Goal: Task Accomplishment & Management: Complete application form

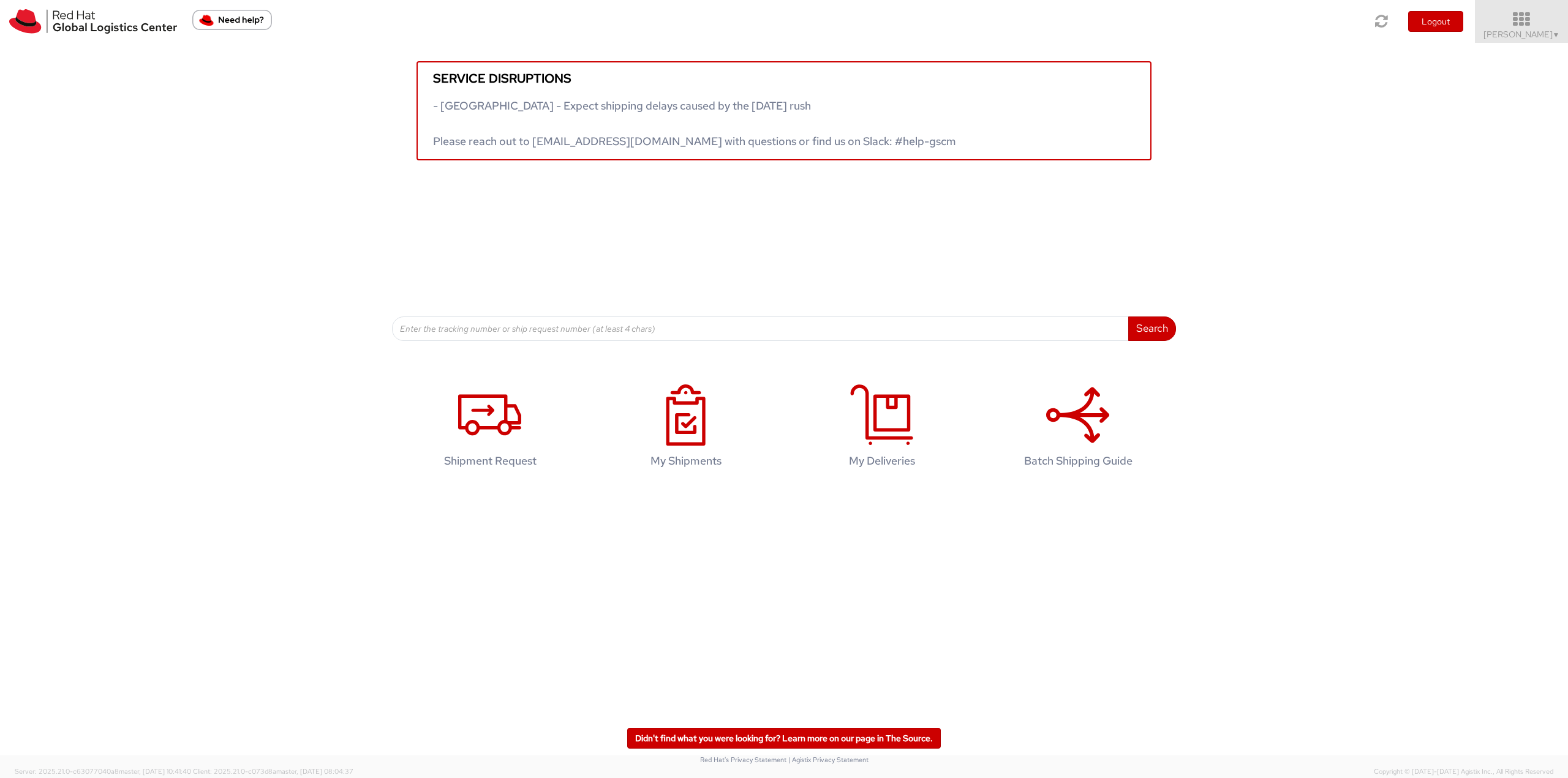
click at [1525, 36] on span "Tyler Radford ▼" at bounding box center [1521, 34] width 76 height 11
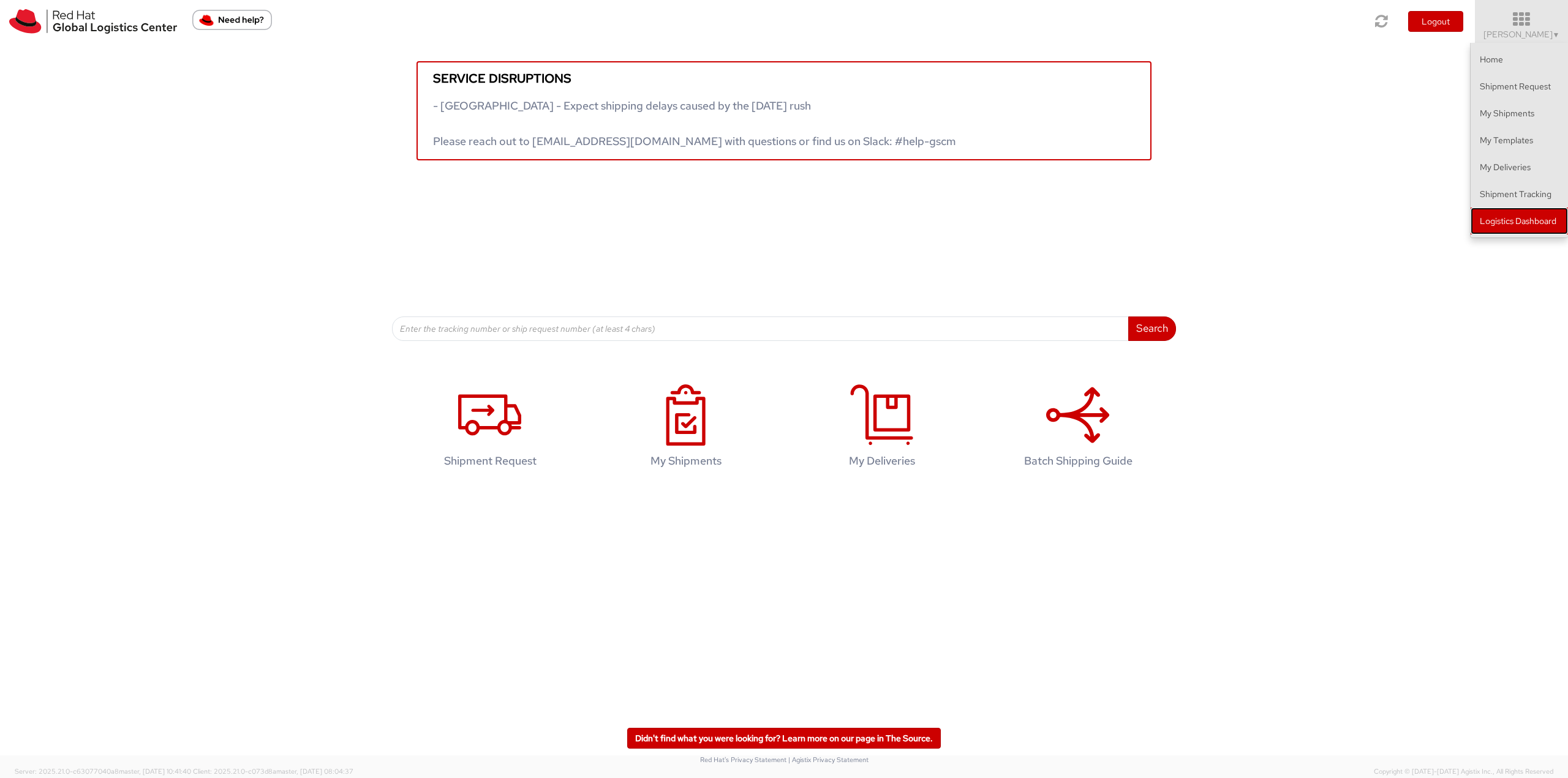
click at [1496, 224] on link "Logistics Dashboard" at bounding box center [1519, 221] width 97 height 27
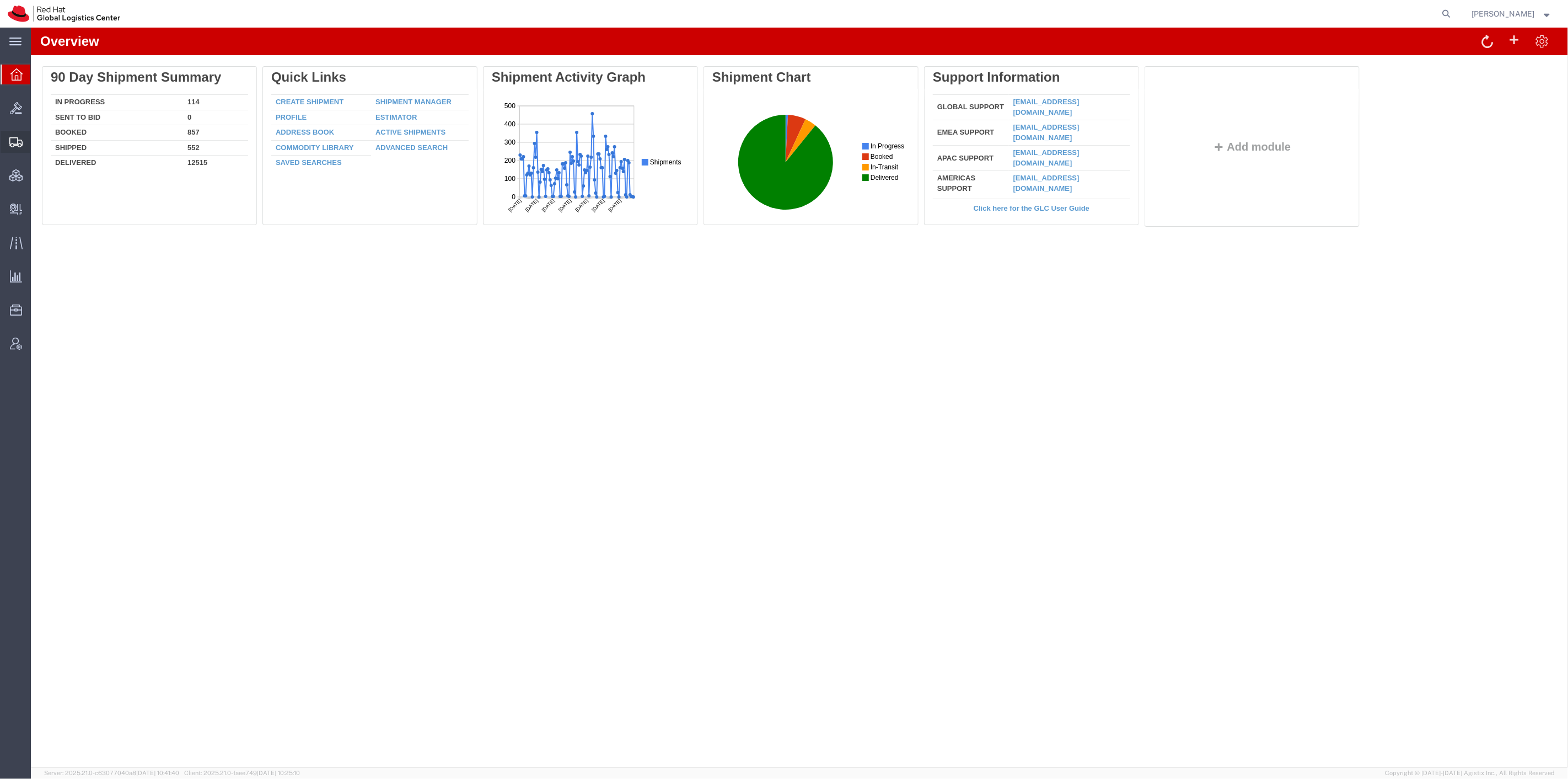
click at [0, 0] on span "Shipment Manager" at bounding box center [0, 0] width 0 height 0
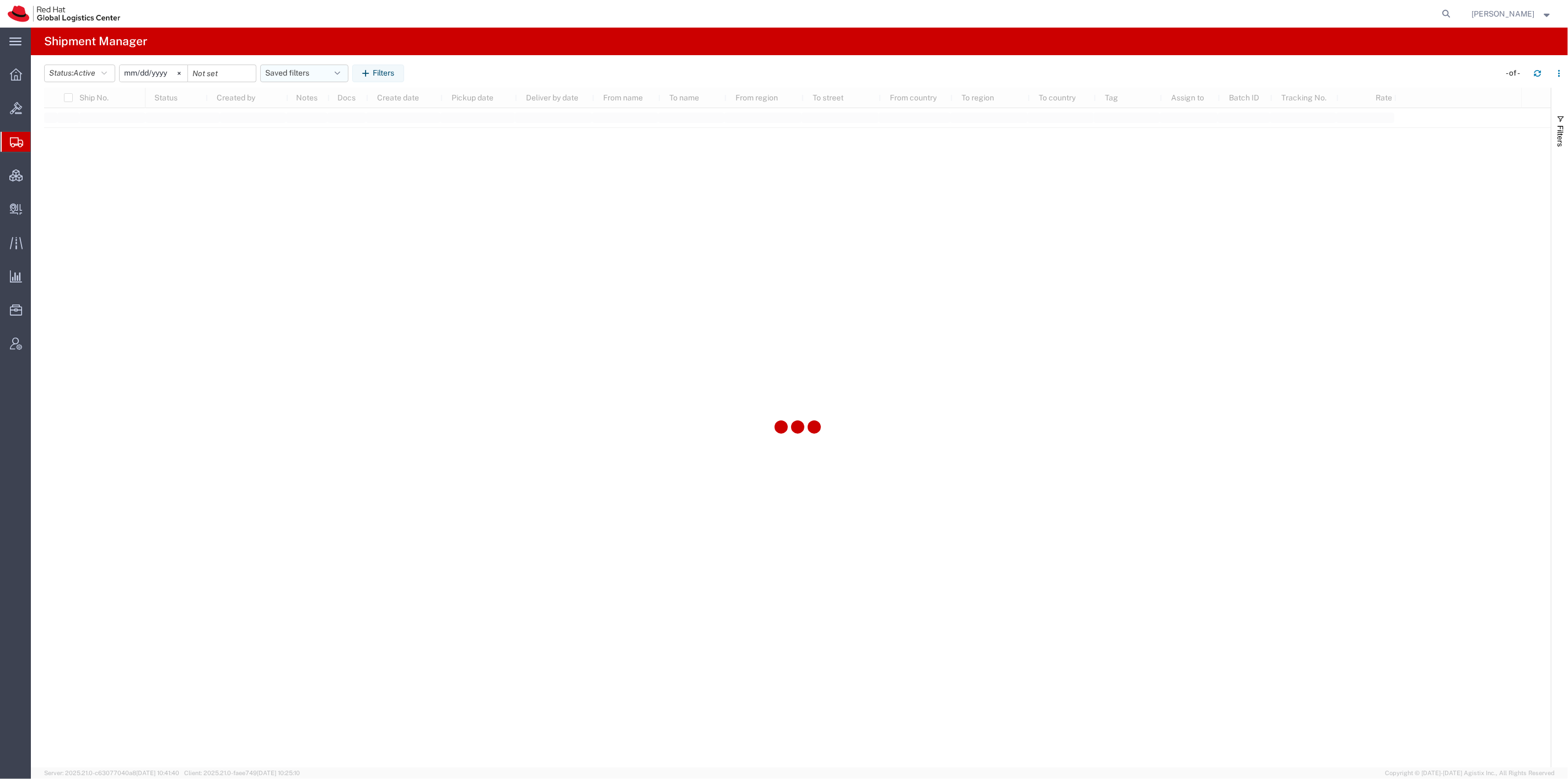
click at [319, 73] on button "Saved filters" at bounding box center [304, 73] width 88 height 18
click at [326, 143] on span "SR" at bounding box center [334, 142] width 144 height 21
type input "2023-12-05"
type input "2027-02-22"
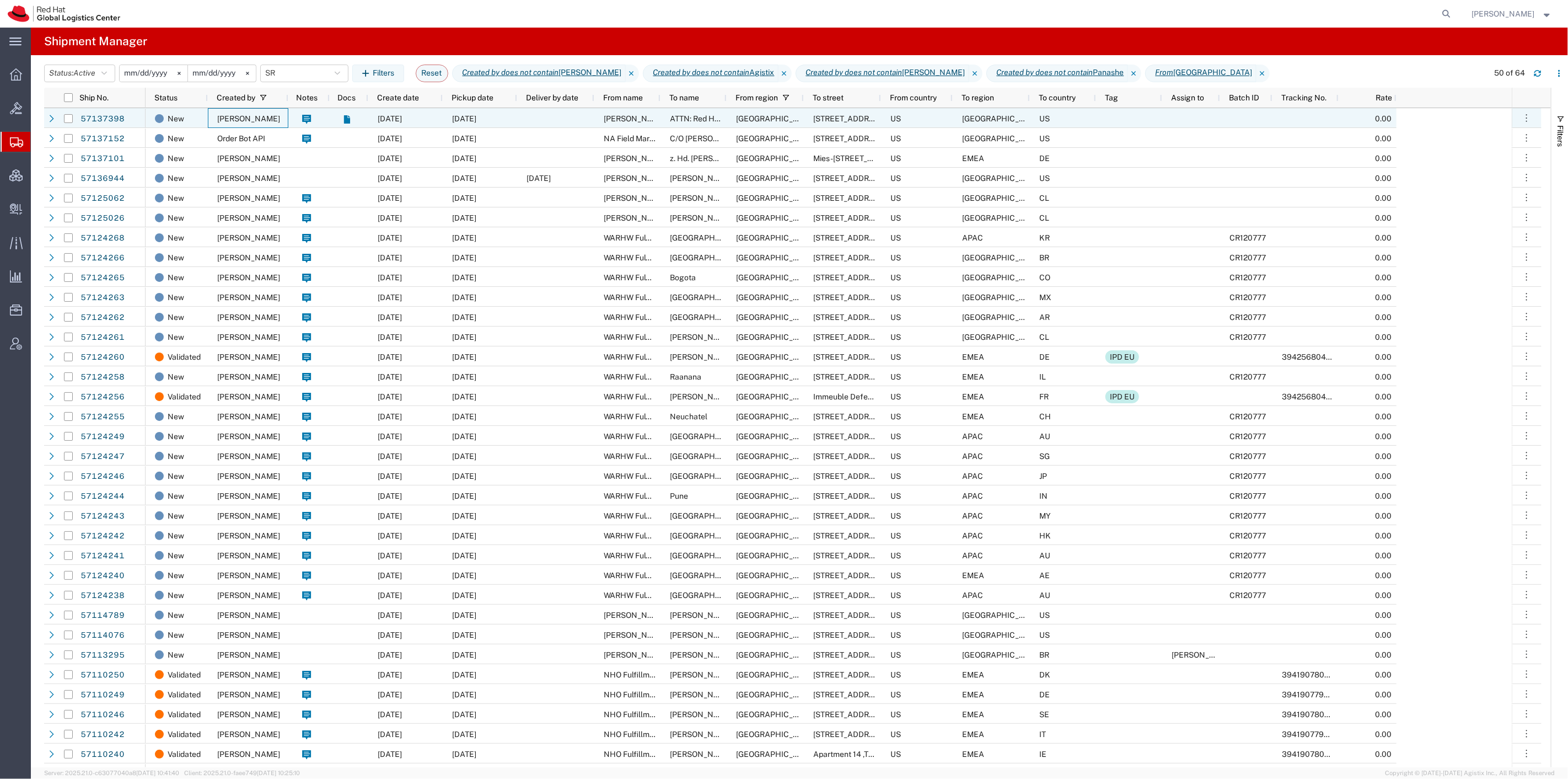
click at [283, 119] on div "Tiffany Perry" at bounding box center [248, 118] width 80 height 20
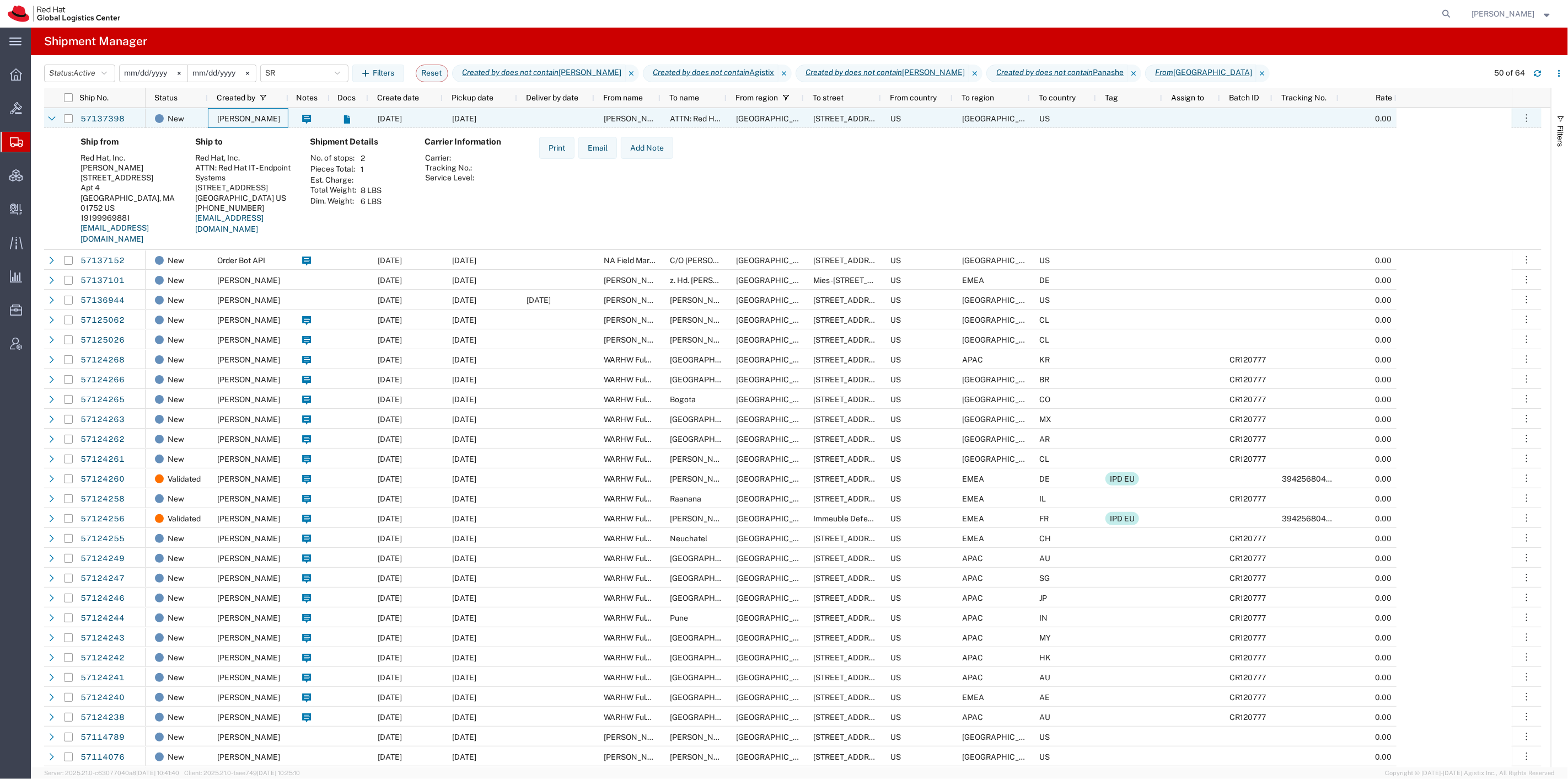
click at [283, 119] on div "Tiffany Perry" at bounding box center [248, 118] width 80 height 20
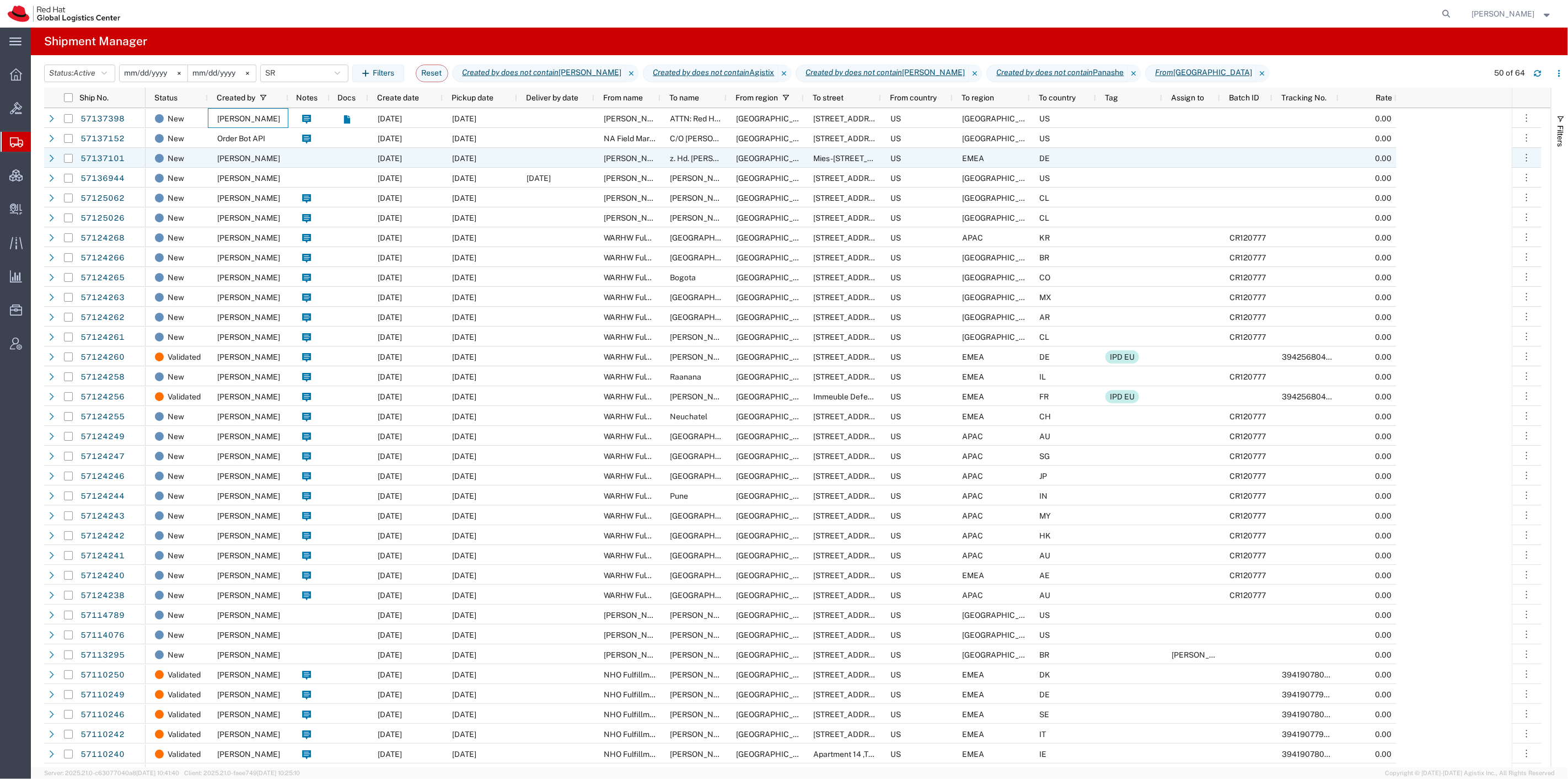
click at [270, 157] on span "Mike Vittorioso" at bounding box center [248, 158] width 63 height 9
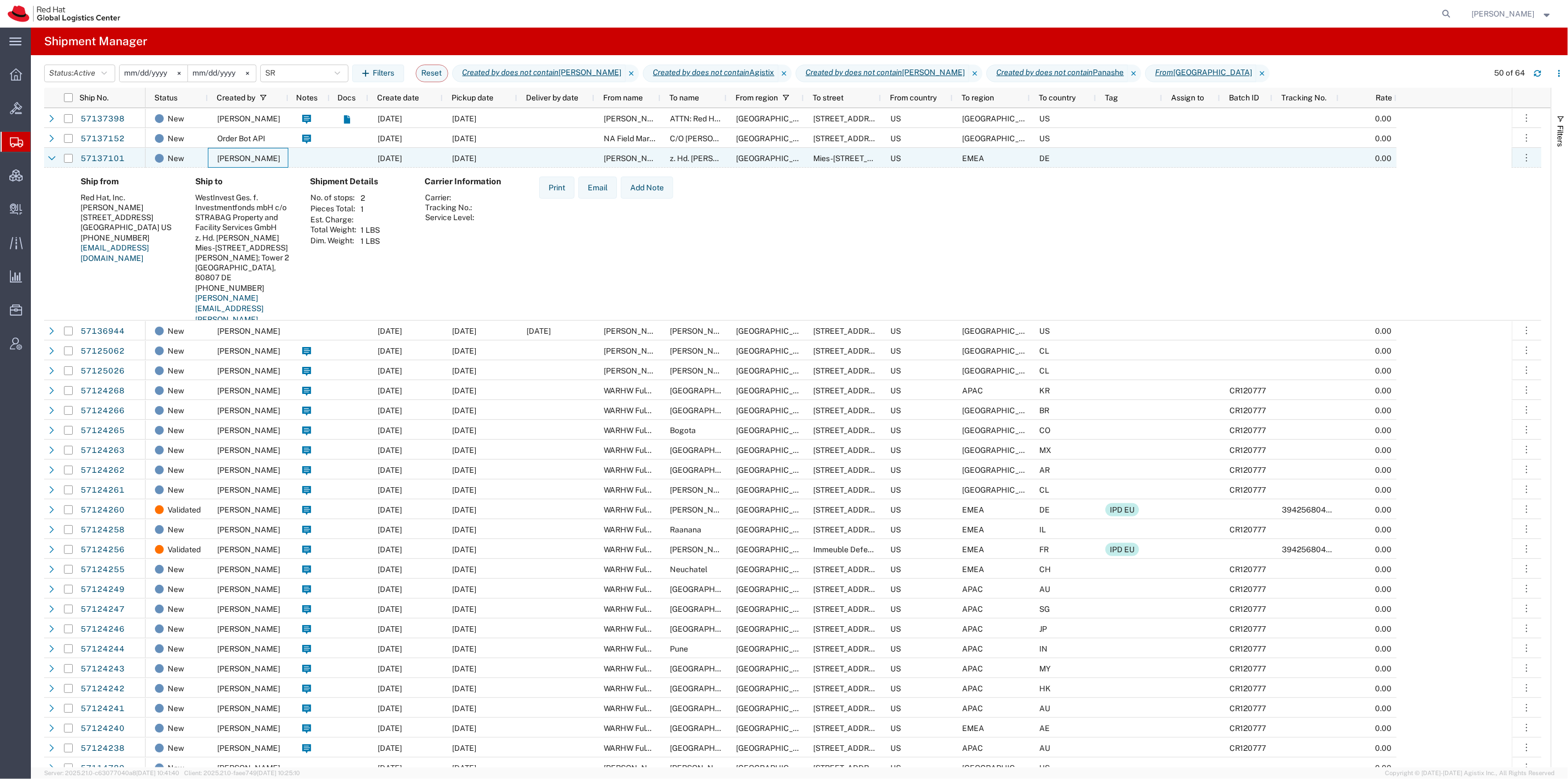
click at [263, 152] on div "Mike Vittorioso" at bounding box center [248, 158] width 80 height 20
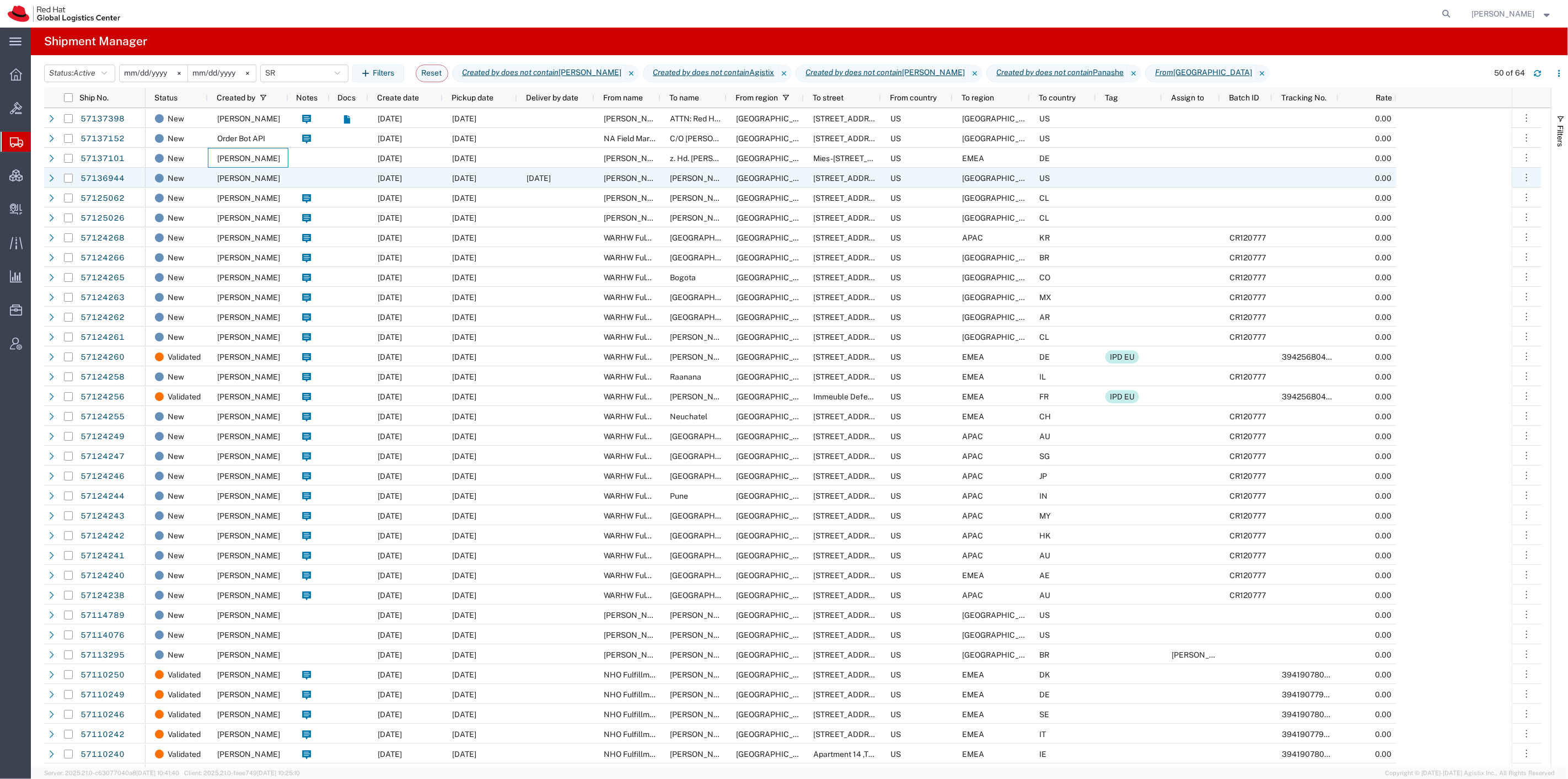
click at [267, 179] on div "Lucy Eckert" at bounding box center [248, 177] width 80 height 20
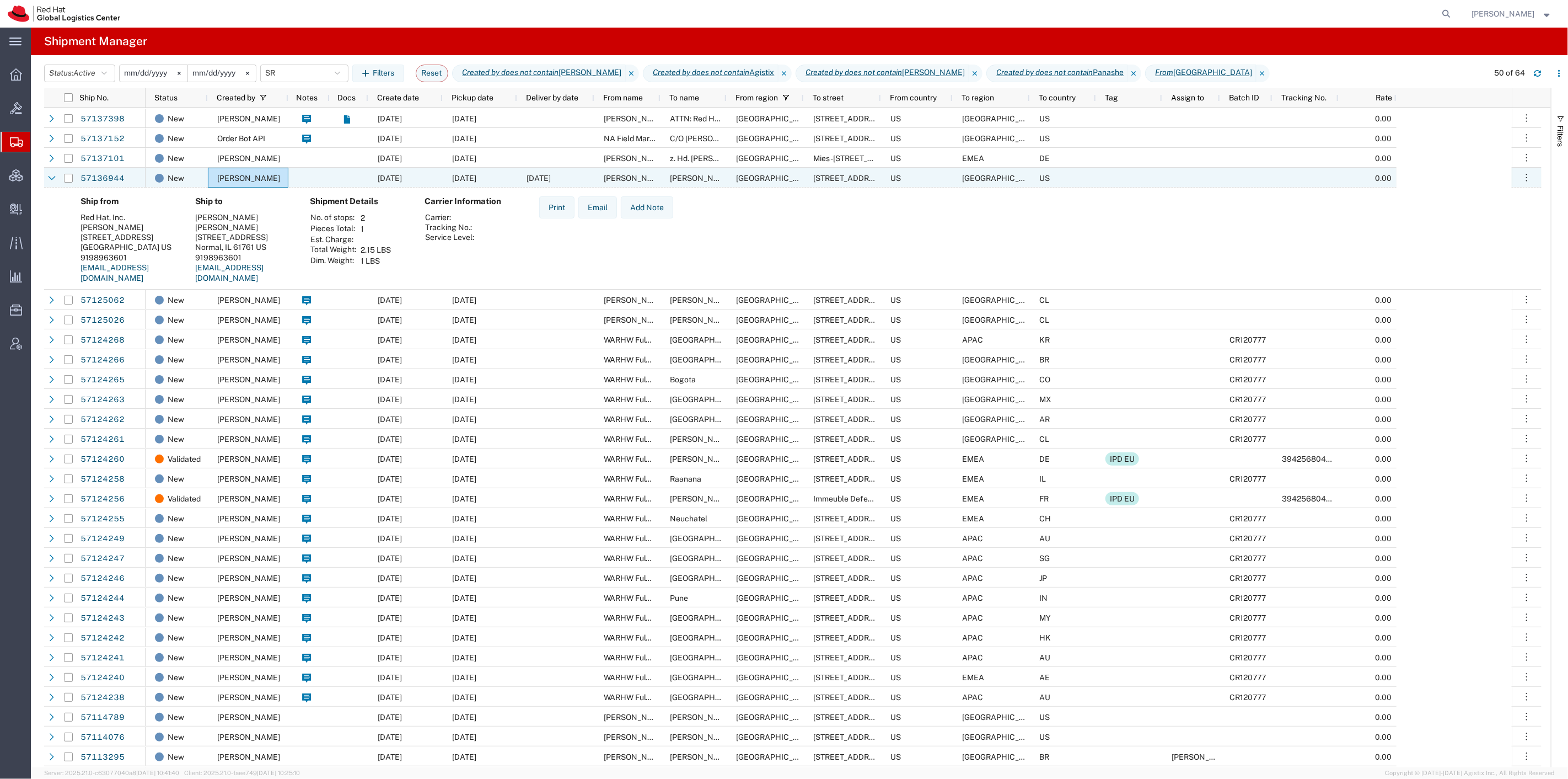
click at [402, 174] on span "[DATE]" at bounding box center [390, 178] width 24 height 9
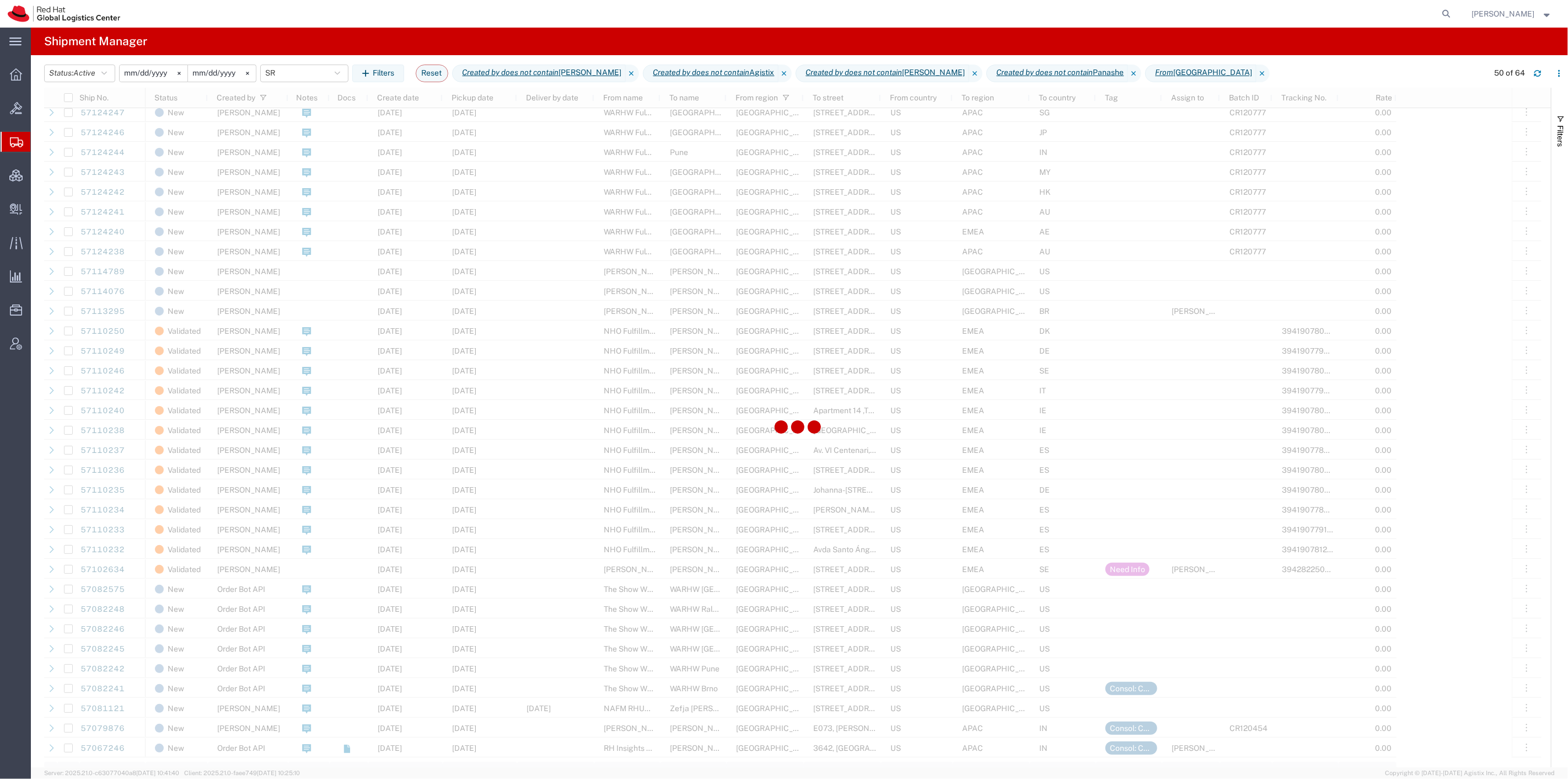
scroll to position [490, 0]
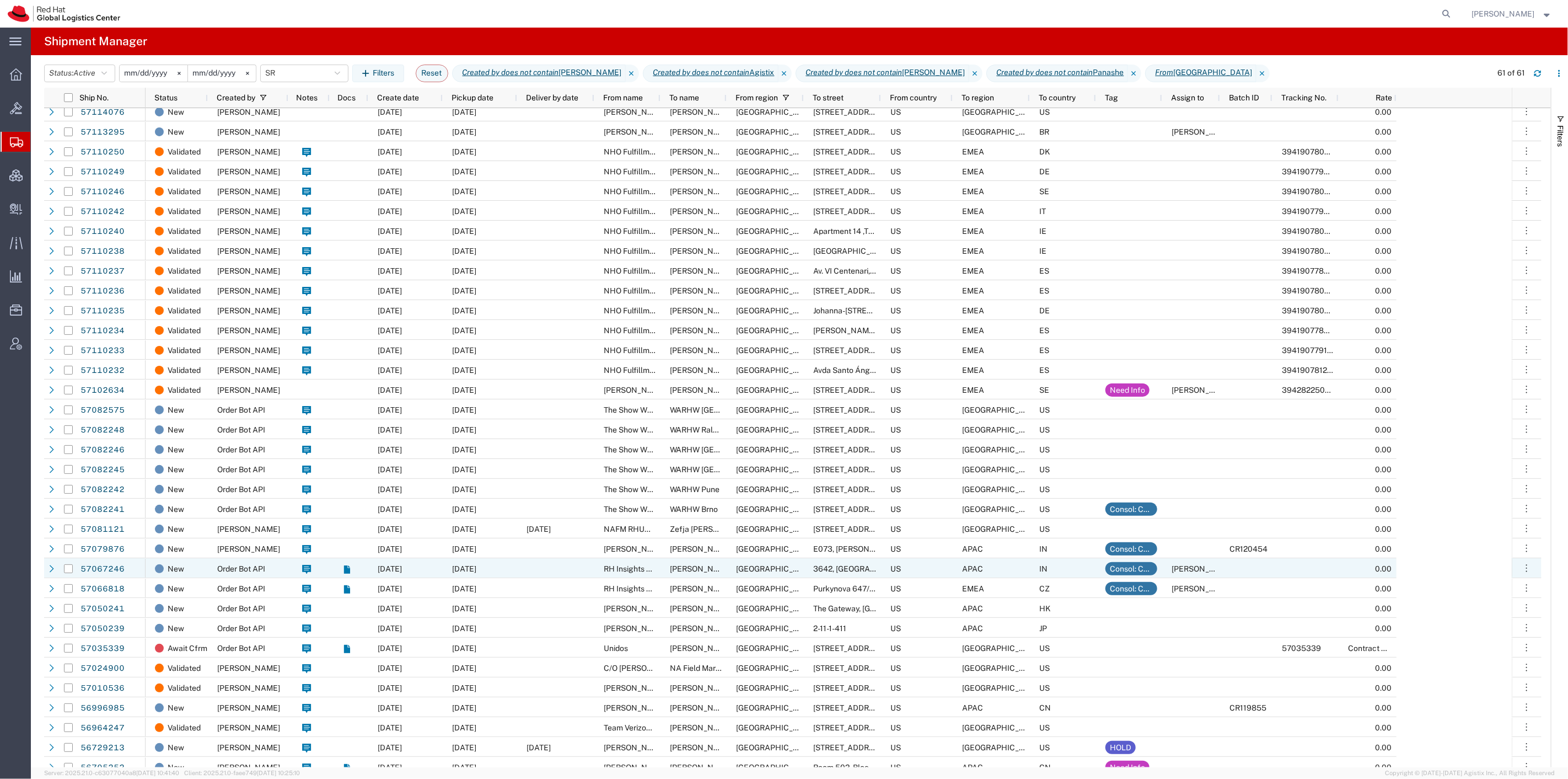
scroll to position [552, 0]
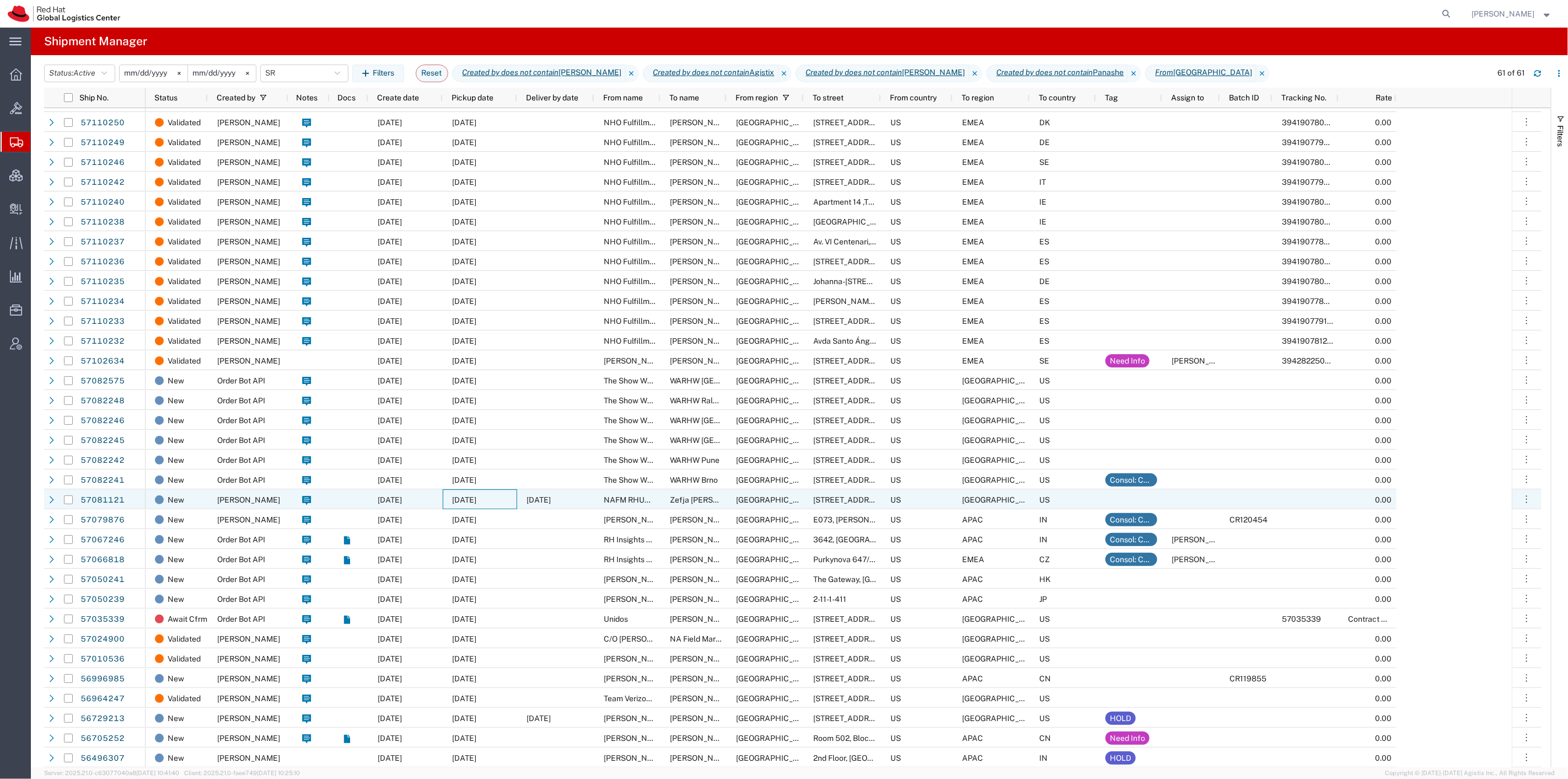
click at [512, 495] on div "10/09/2025" at bounding box center [480, 499] width 74 height 20
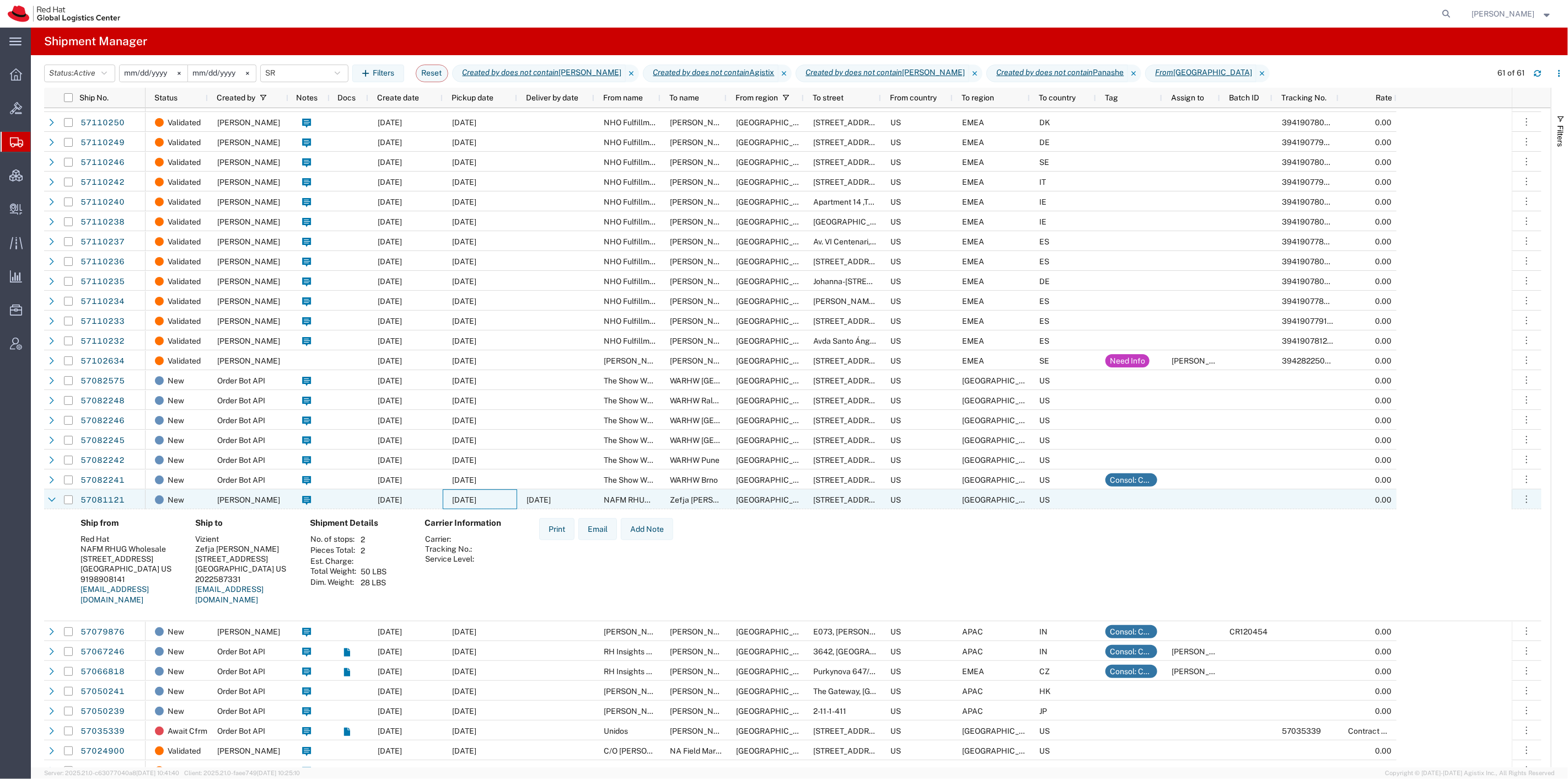
click at [494, 506] on div "10/09/2025" at bounding box center [480, 499] width 74 height 20
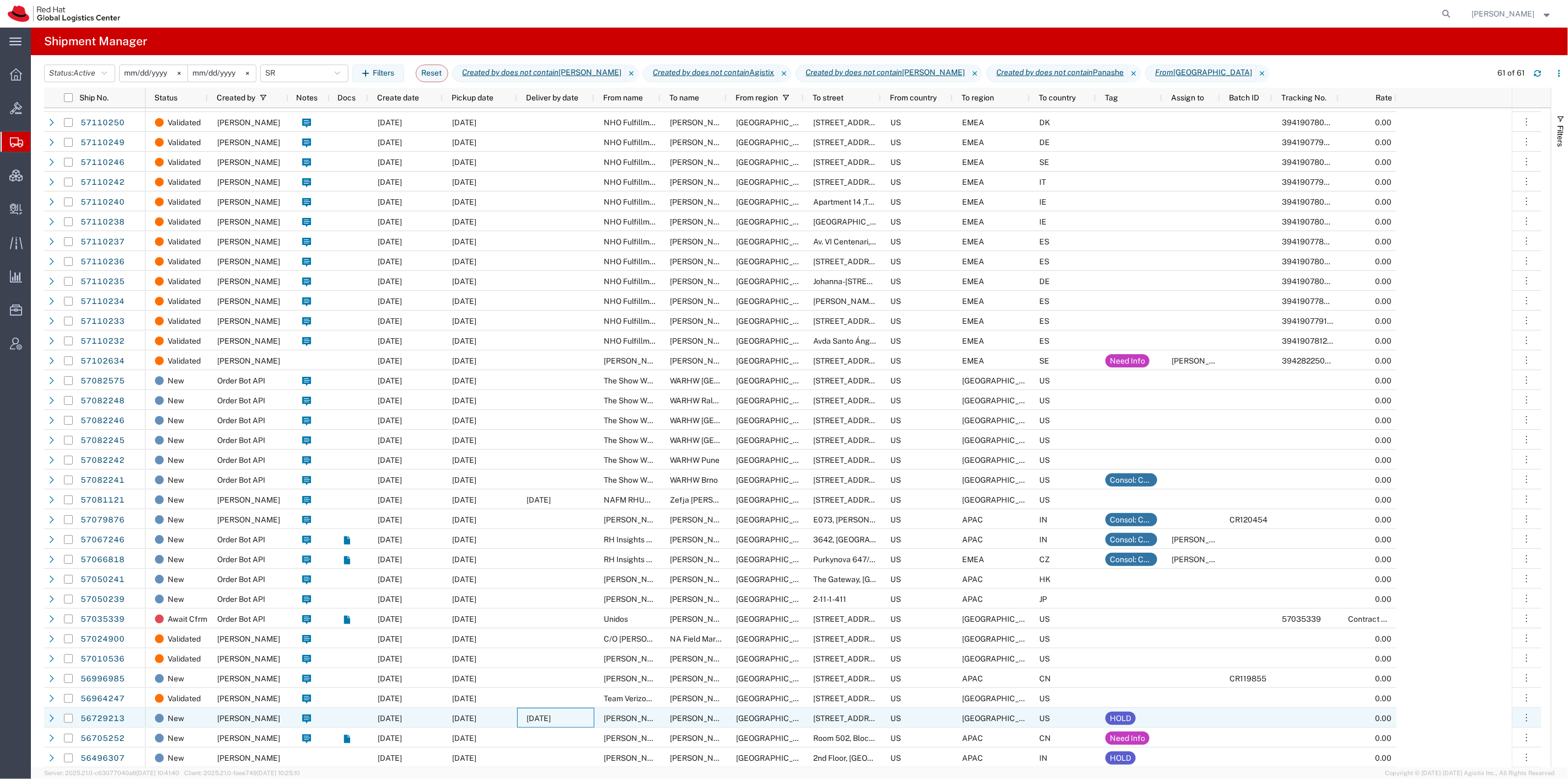
click at [551, 717] on span "10/24/2025" at bounding box center [539, 718] width 24 height 9
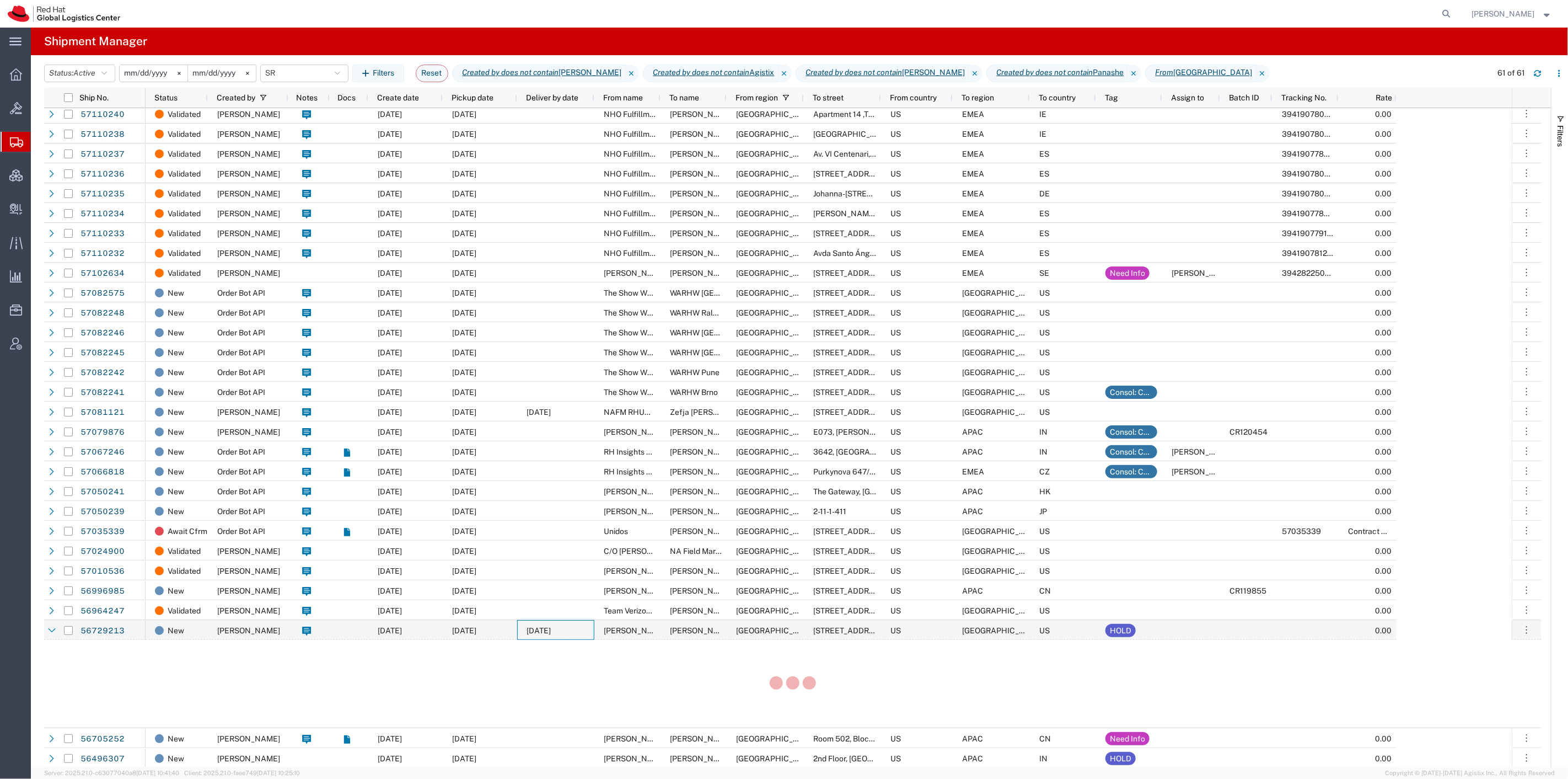
scroll to position [641, 0]
click at [539, 629] on span "10/24/2025" at bounding box center [539, 630] width 24 height 9
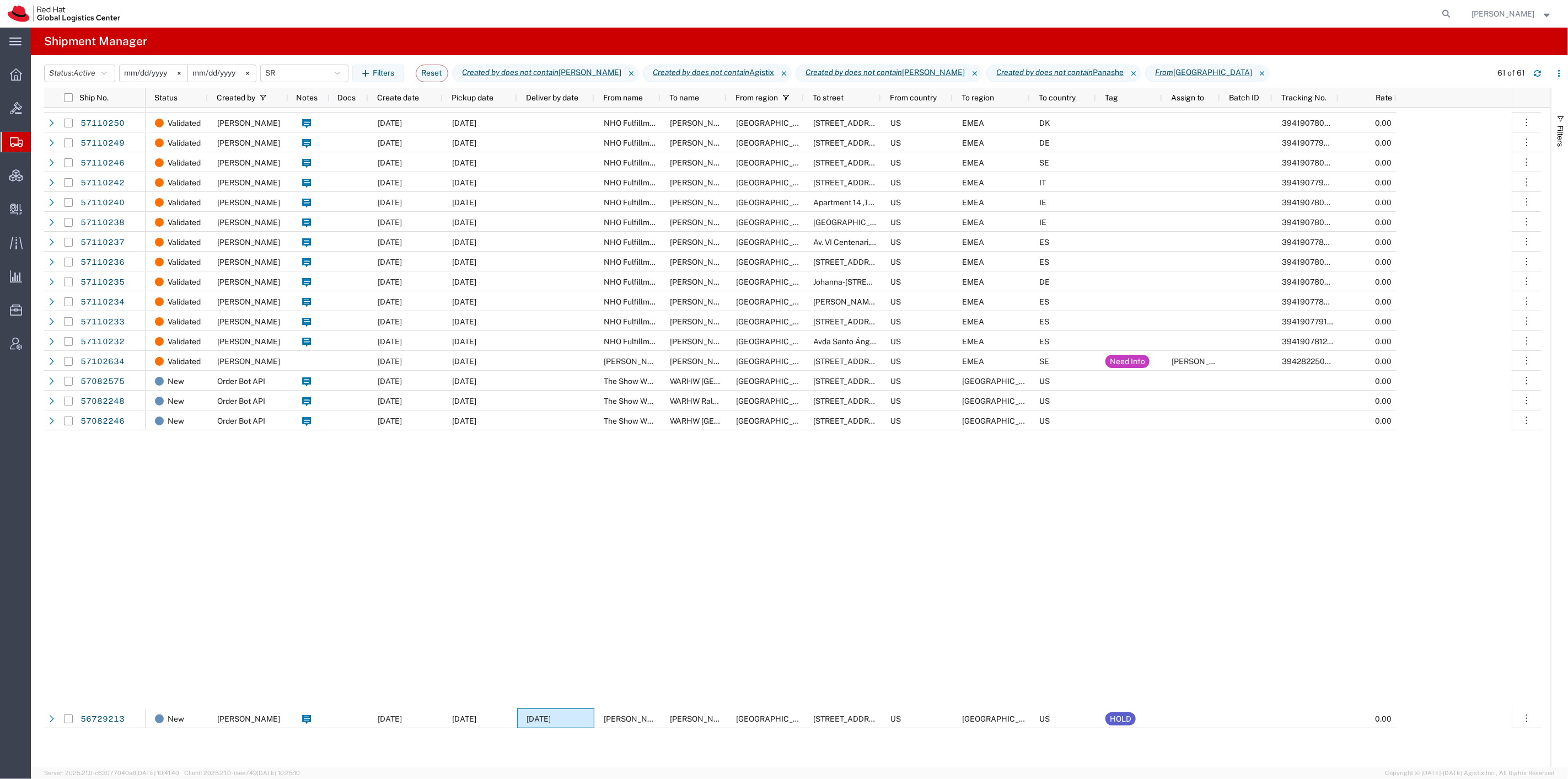
scroll to position [0, 0]
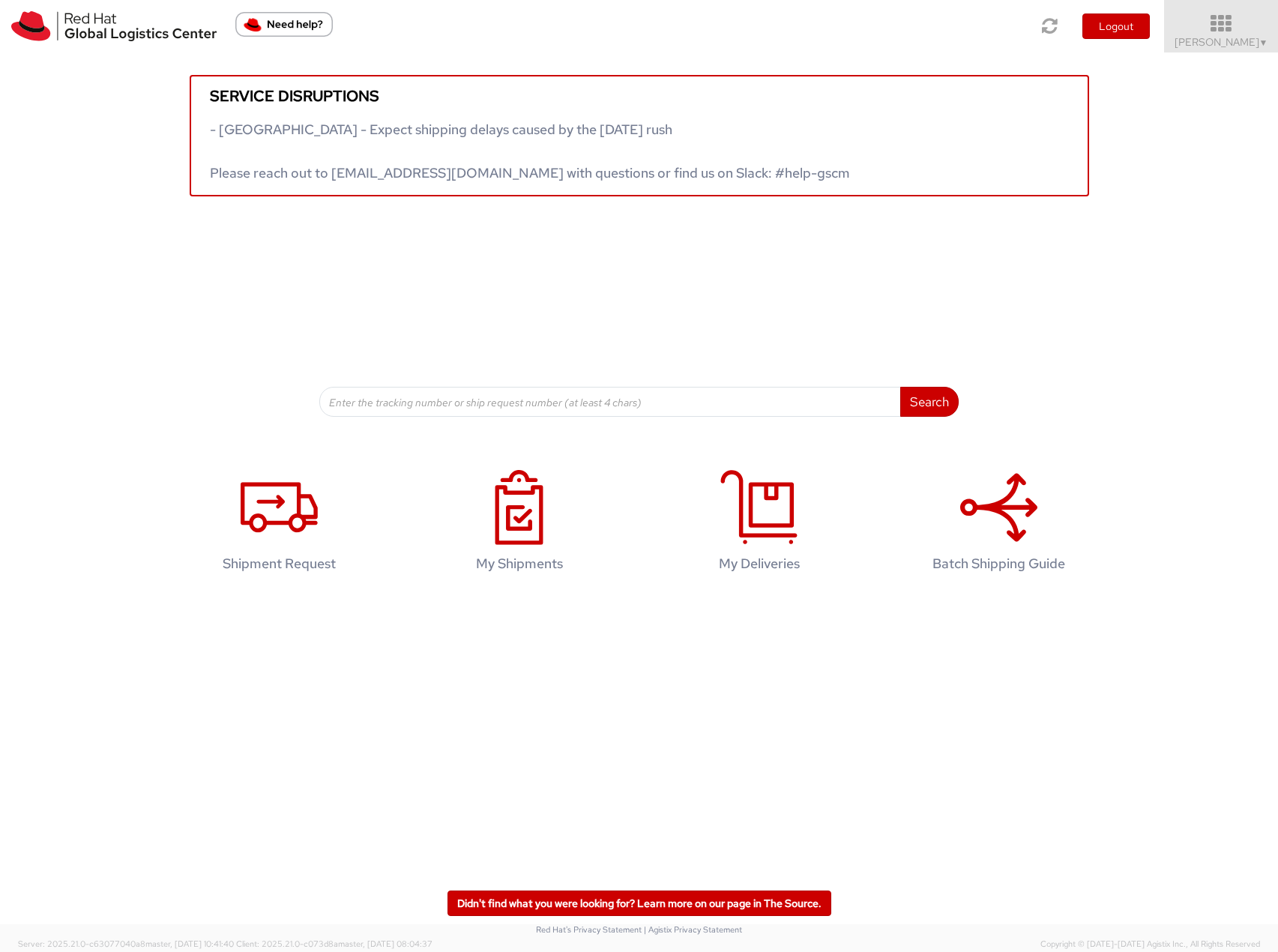
click at [1232, 41] on span "Tyler Radford ▼" at bounding box center [1221, 42] width 94 height 13
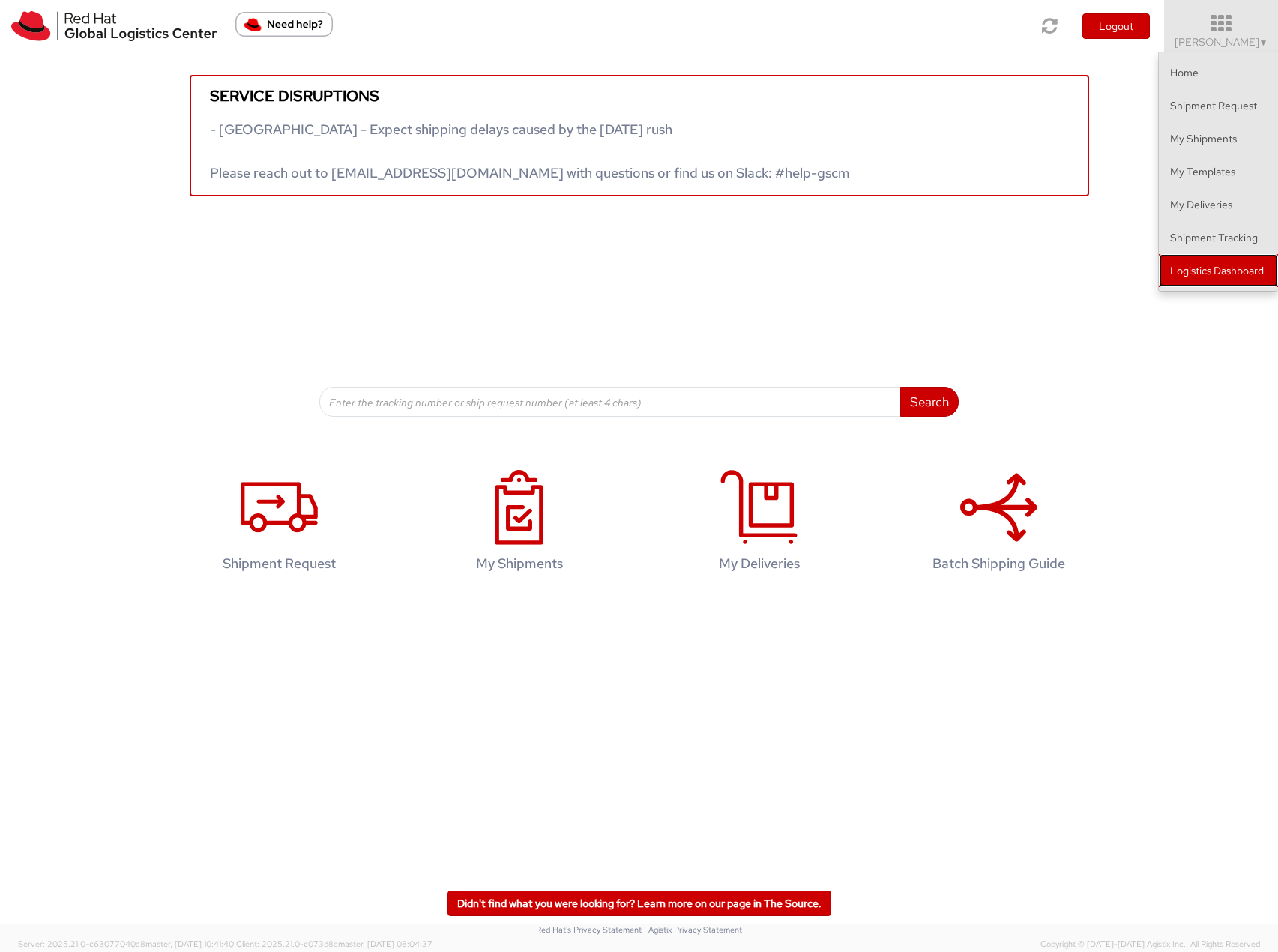
click at [1208, 272] on link "Logistics Dashboard" at bounding box center [1218, 271] width 119 height 33
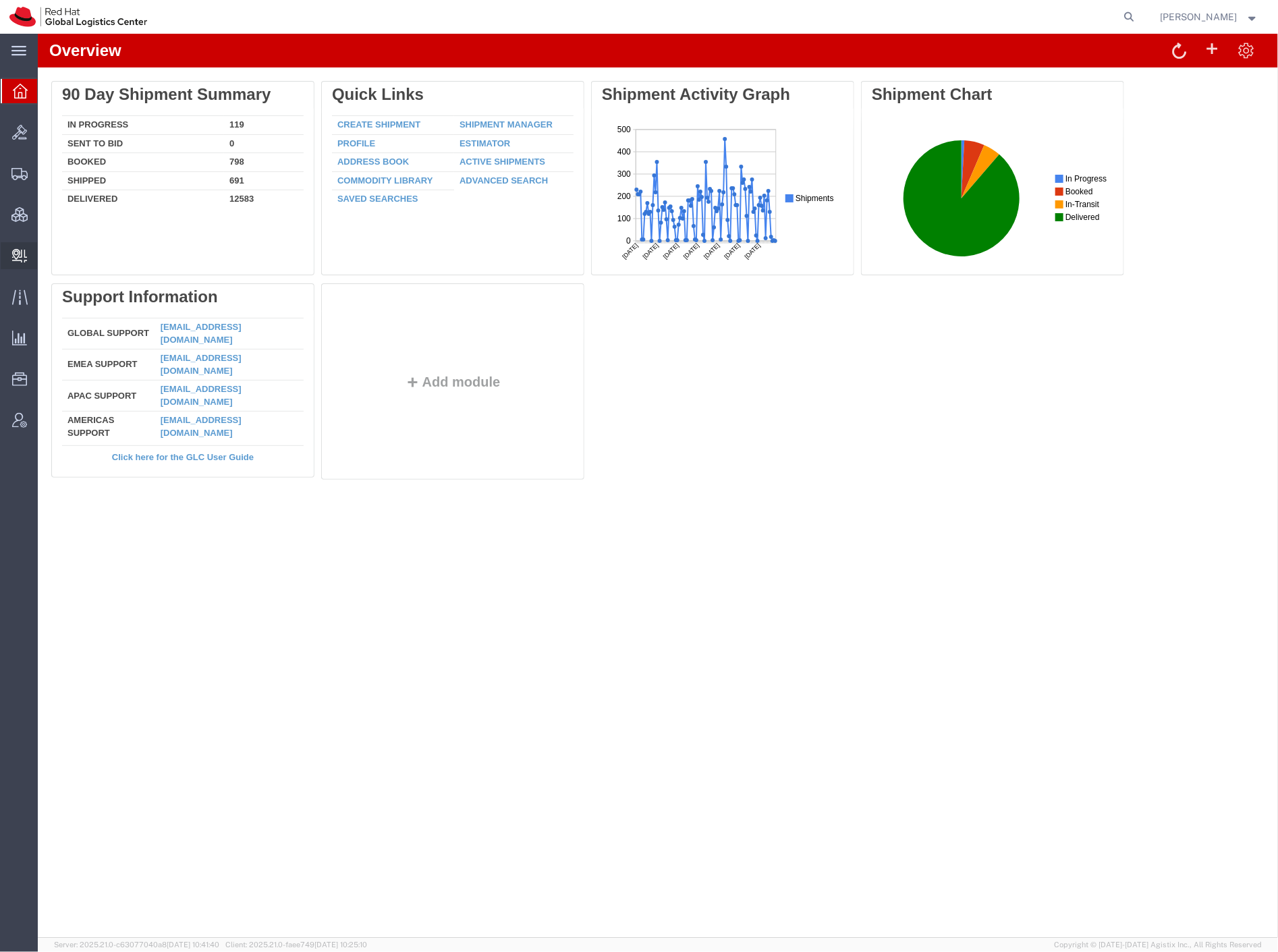
click at [0, 0] on span "Create Delivery" at bounding box center [0, 0] width 0 height 0
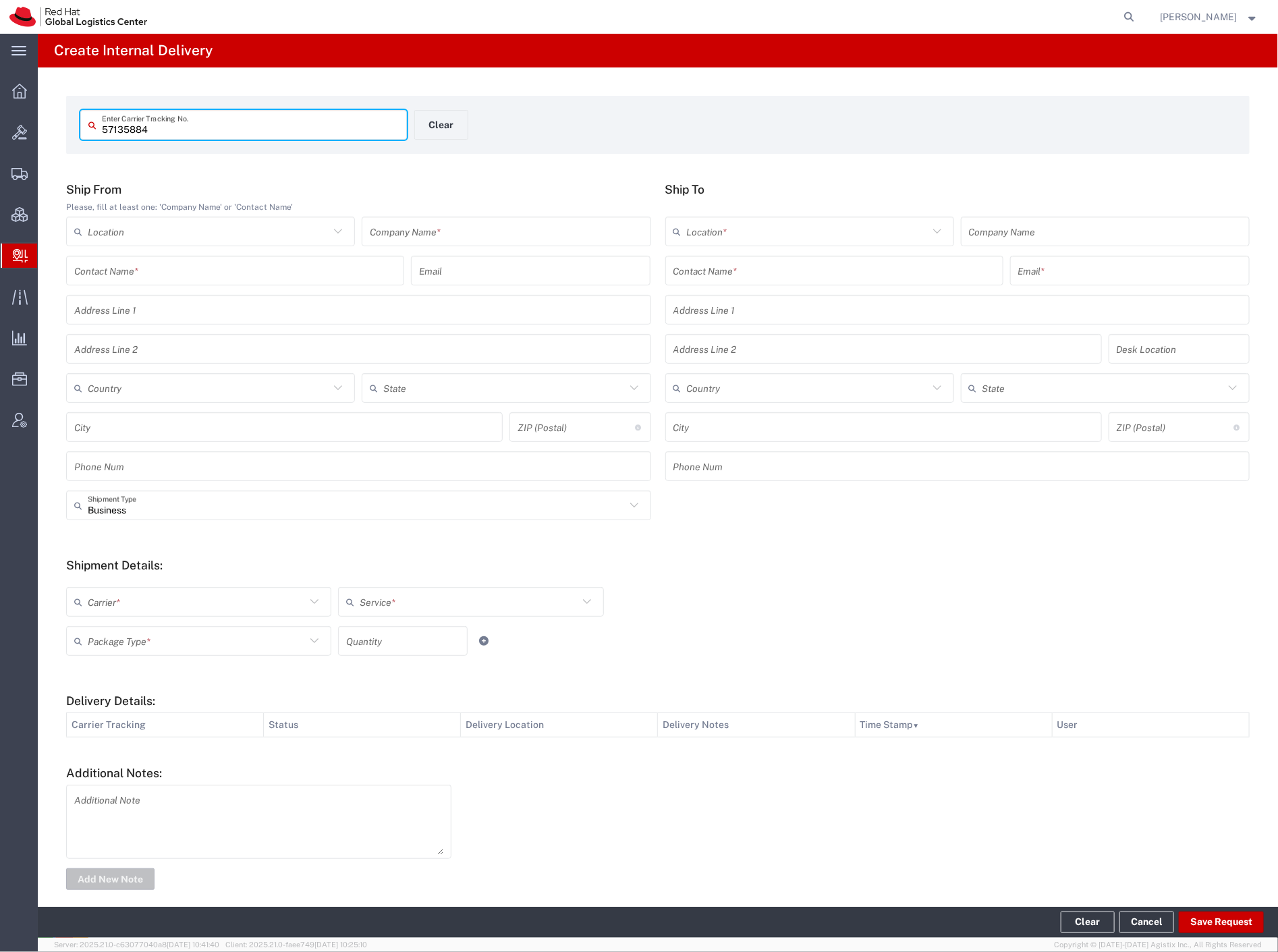
type input "57135884"
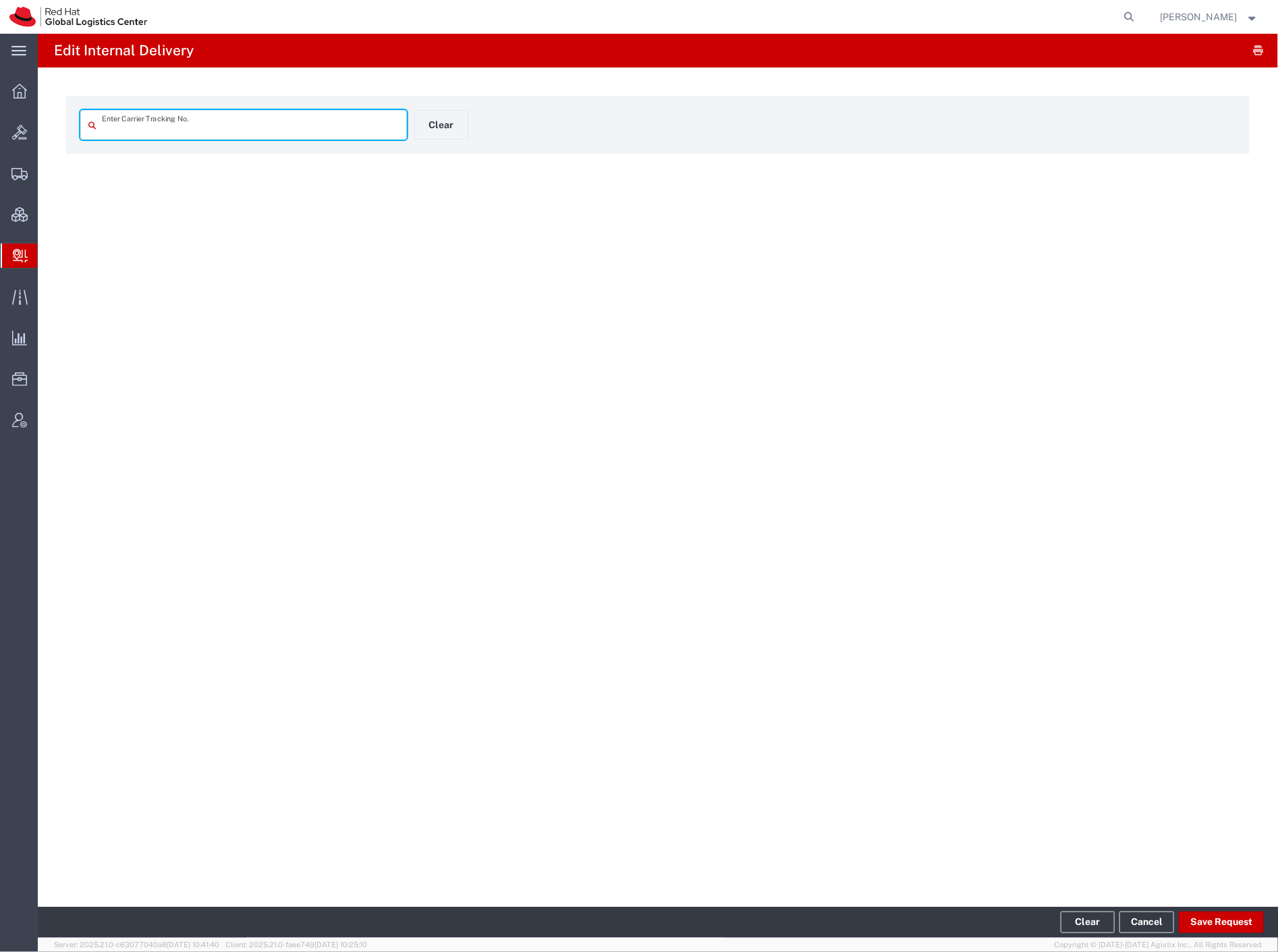
type input "57135884"
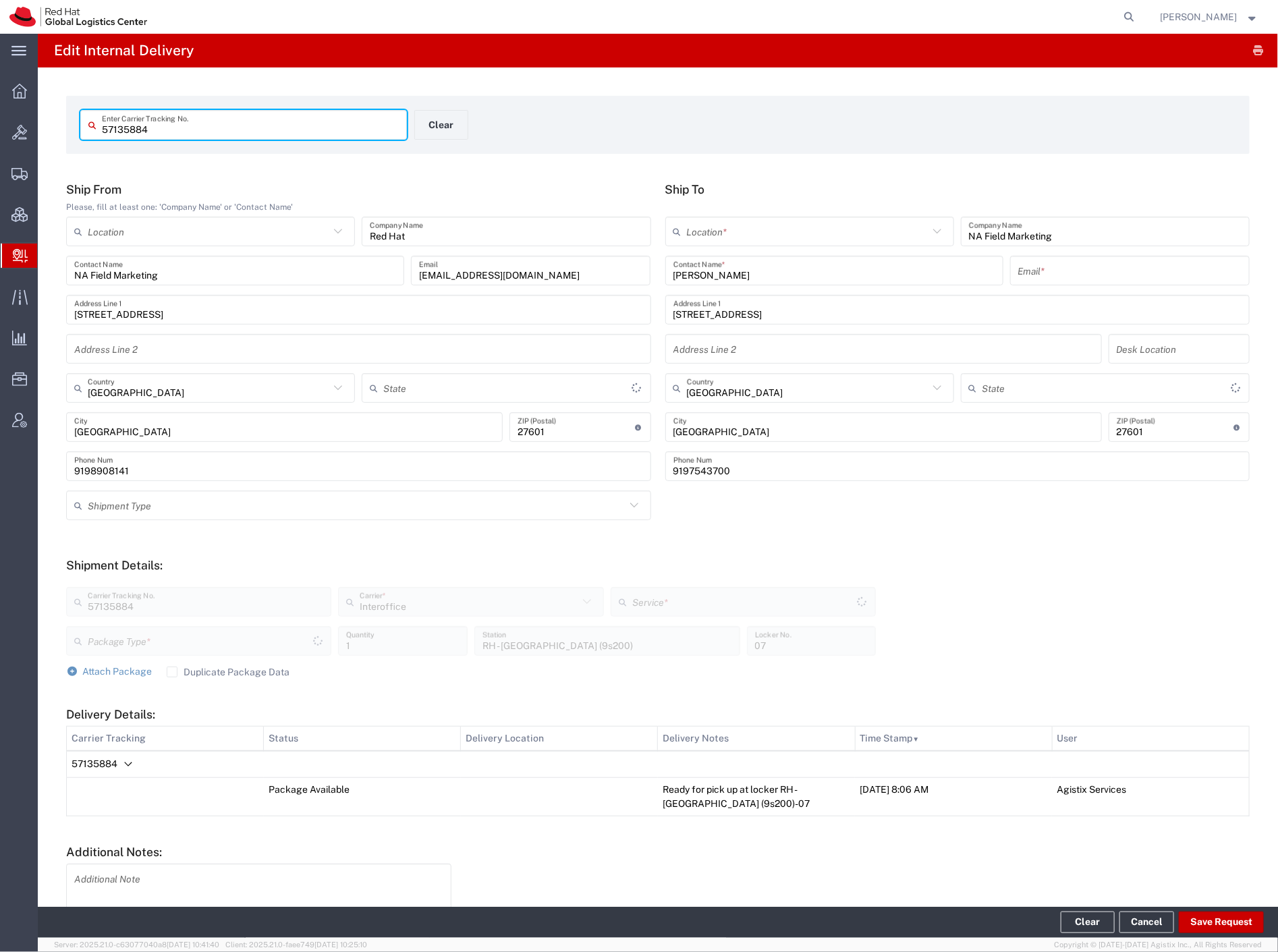
type input "Your Packaging"
type input "[US_STATE]"
type input "IO_Ground"
type input "[US_STATE]"
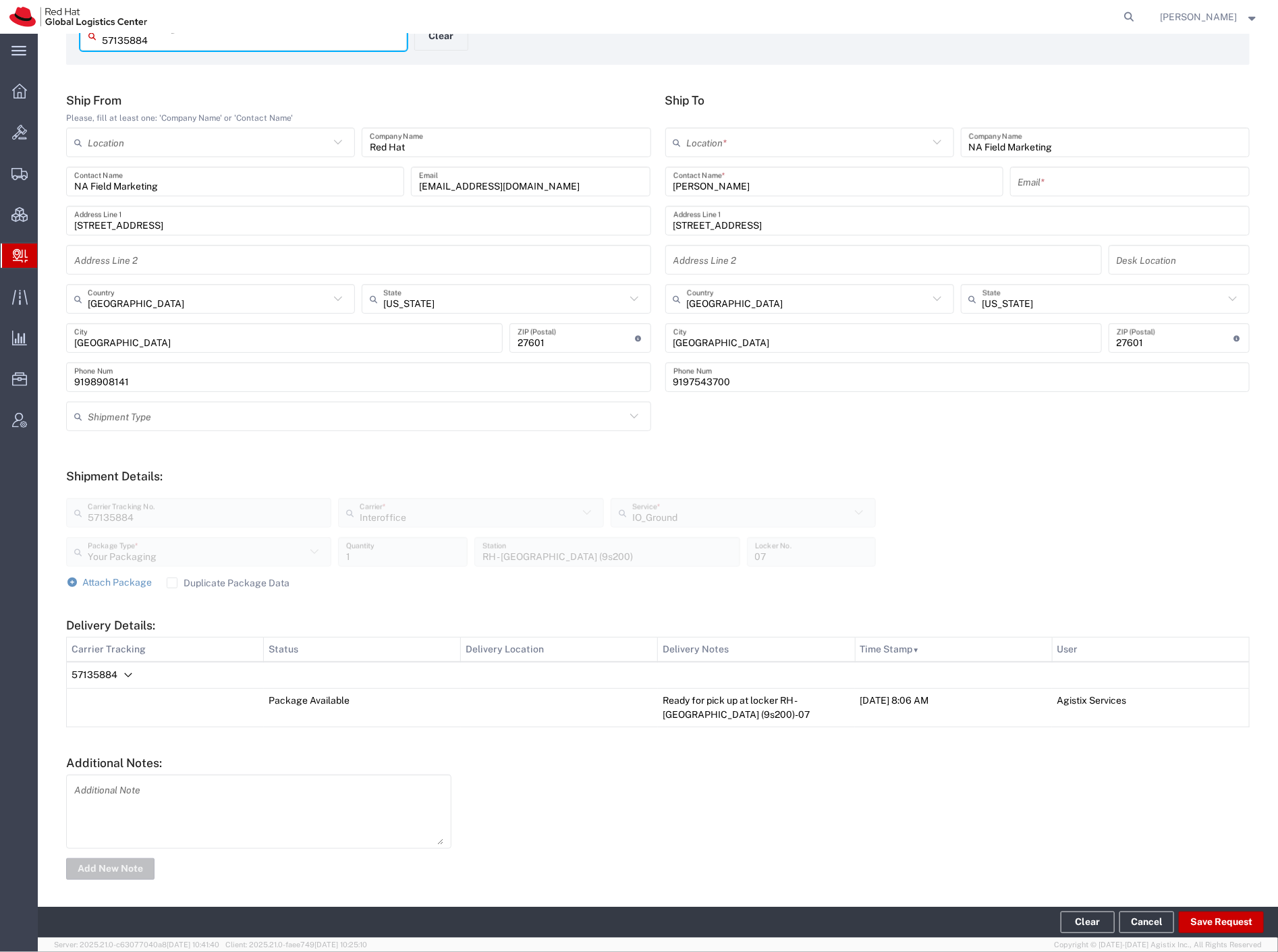
scroll to position [92, 0]
click at [1219, 920] on button "Save Request" at bounding box center [1221, 922] width 85 height 22
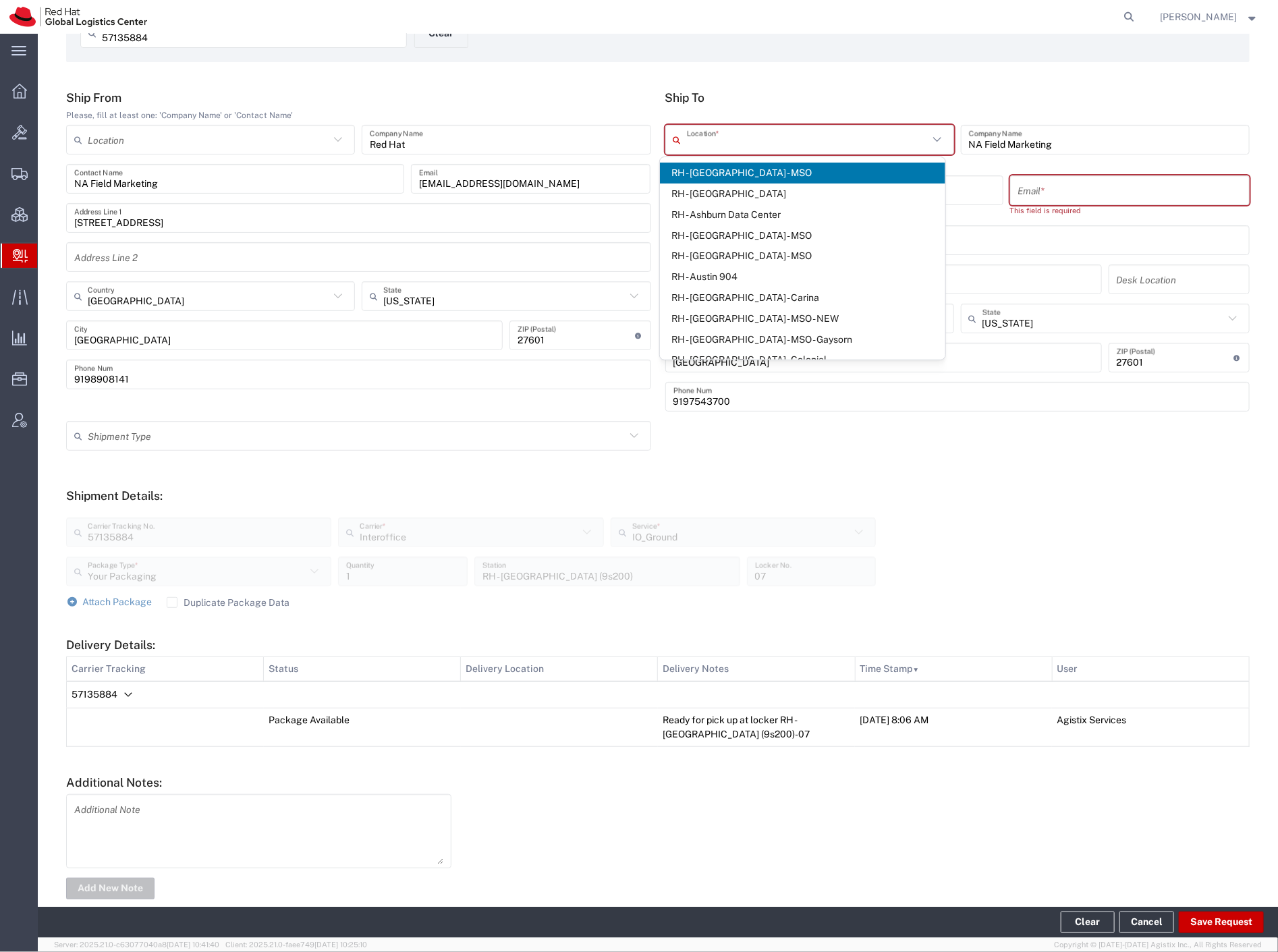
click at [792, 140] on input "text" at bounding box center [807, 140] width 241 height 24
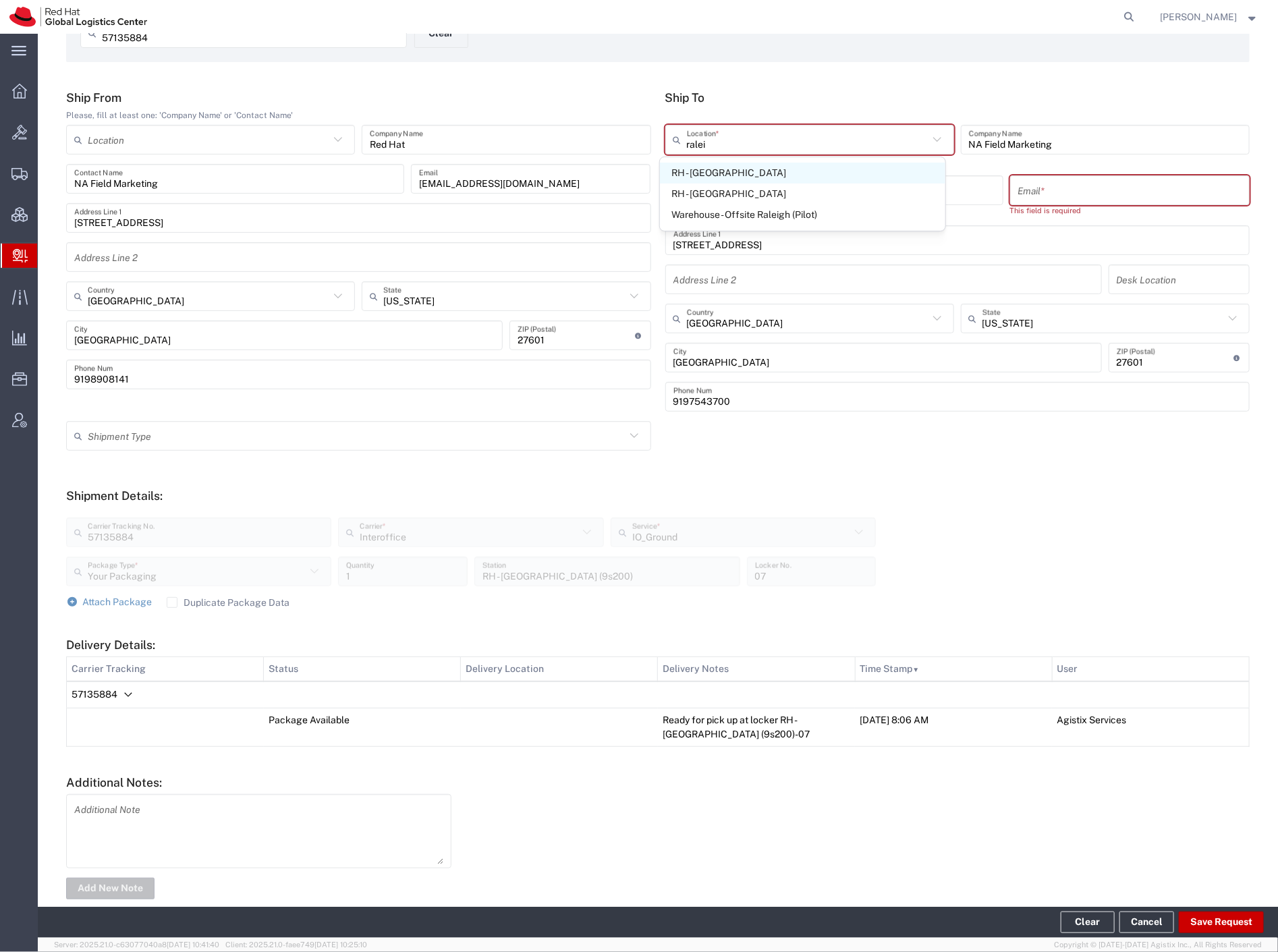
click at [789, 164] on span "RH - [GEOGRAPHIC_DATA]" at bounding box center [802, 173] width 284 height 21
type input "RH - [GEOGRAPHIC_DATA]"
type input "Red Hat, Inc."
type input "[STREET_ADDRESS]"
type input "RALEIGH"
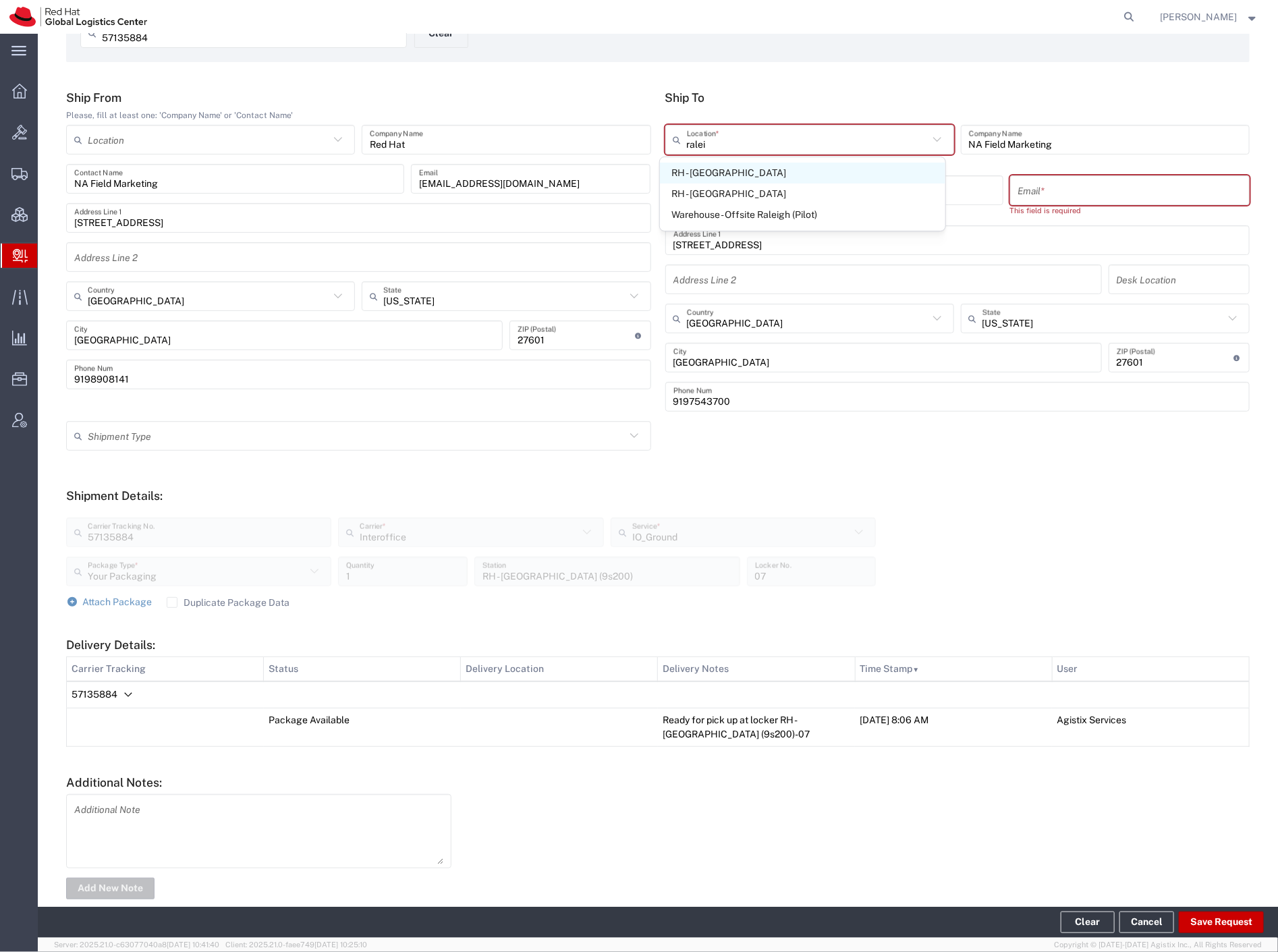
type input "[PHONE_NUMBER]"
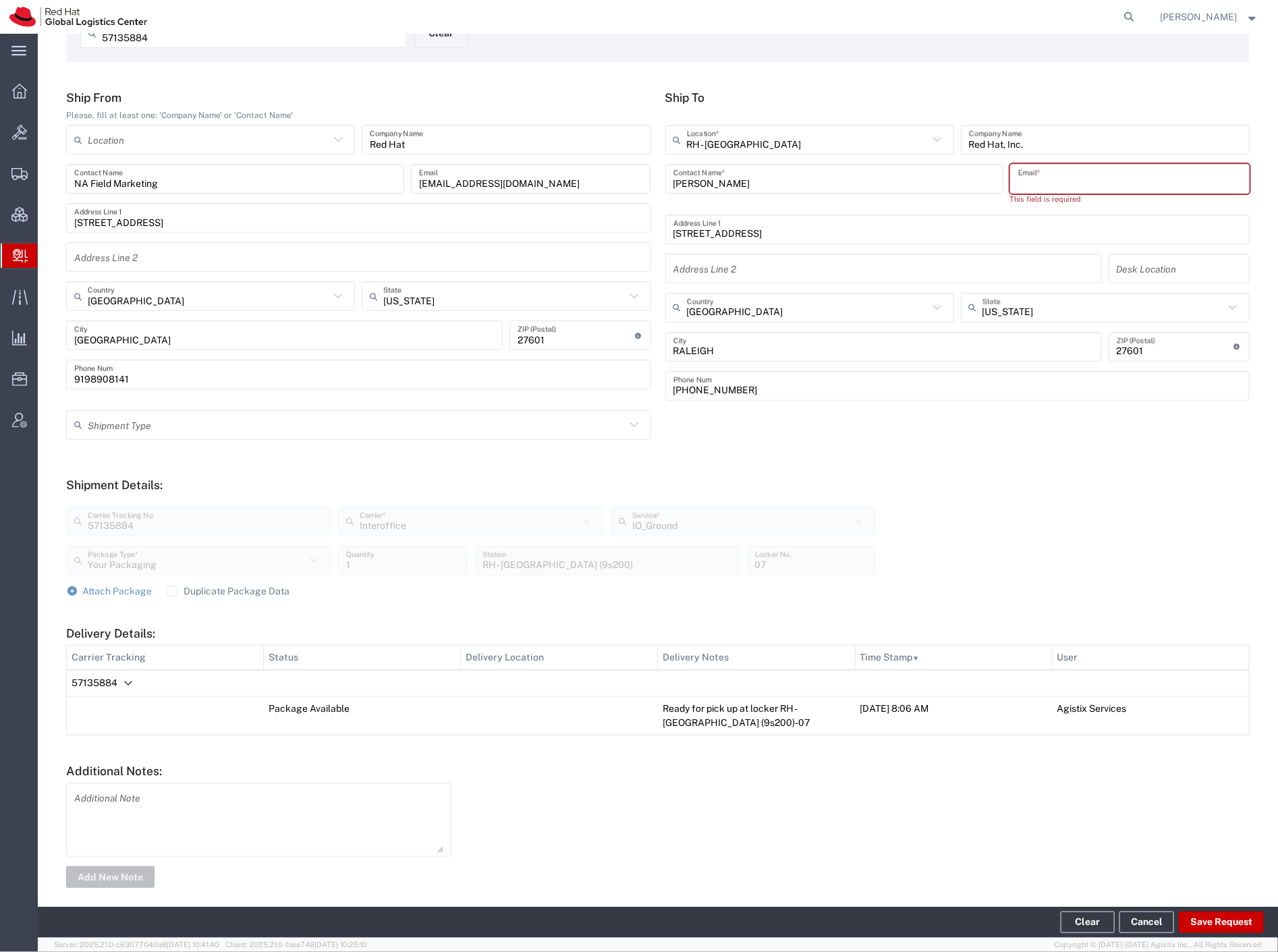
click at [1049, 185] on input "text" at bounding box center [1130, 180] width 223 height 24
drag, startPoint x: 778, startPoint y: 180, endPoint x: 605, endPoint y: 174, distance: 173.1
click at [605, 174] on div "Ship From Please, fill at least one: 'Company Name' or 'Contact Name' Location …" at bounding box center [658, 250] width 1198 height 320
drag, startPoint x: 723, startPoint y: 181, endPoint x: 655, endPoint y: 183, distance: 68.0
click at [662, 183] on agx-input-control "[PERSON_NAME] Contact Name *" at bounding box center [834, 184] width 345 height 41
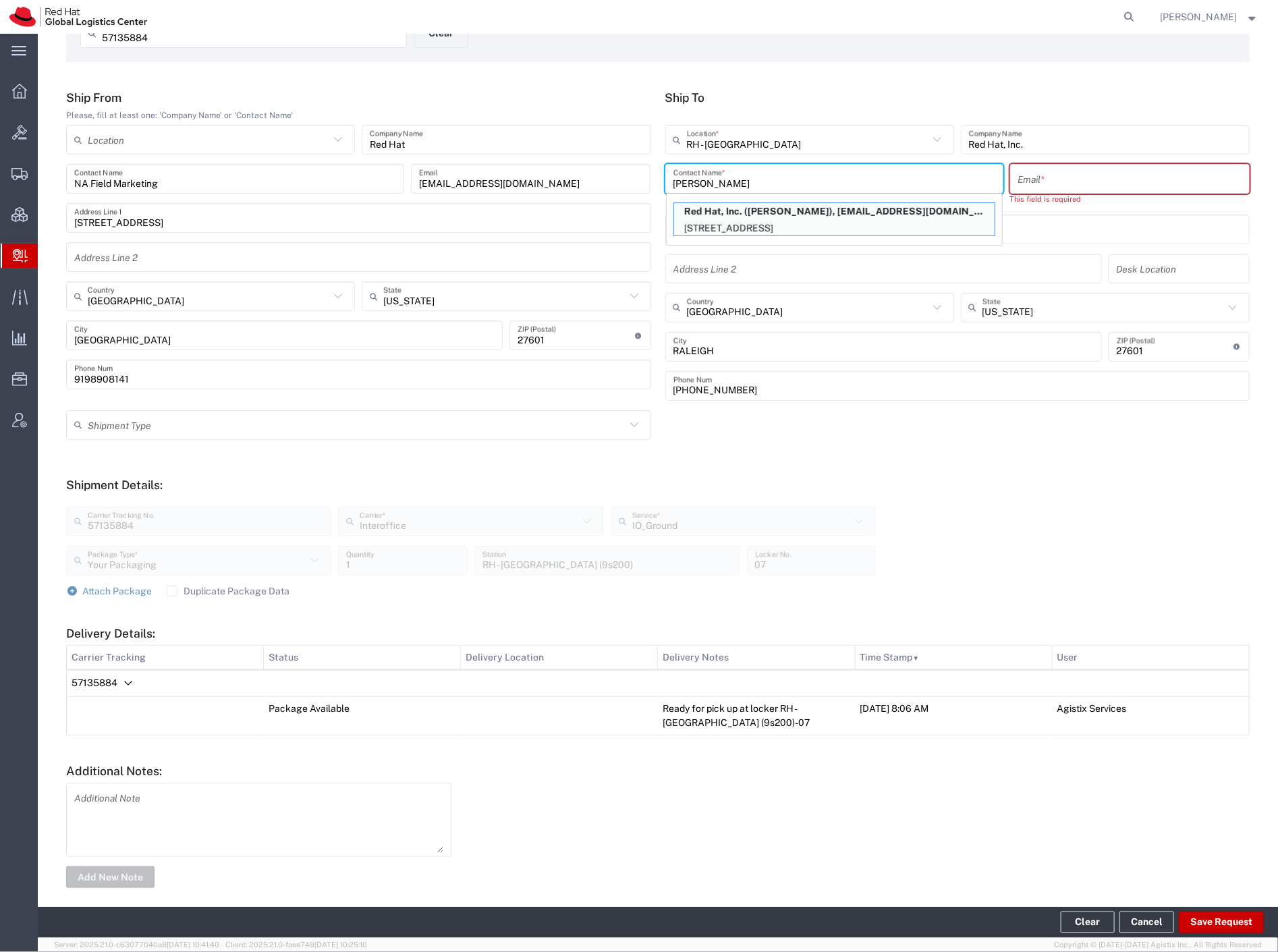
click at [772, 180] on input "[PERSON_NAME]" at bounding box center [834, 180] width 322 height 24
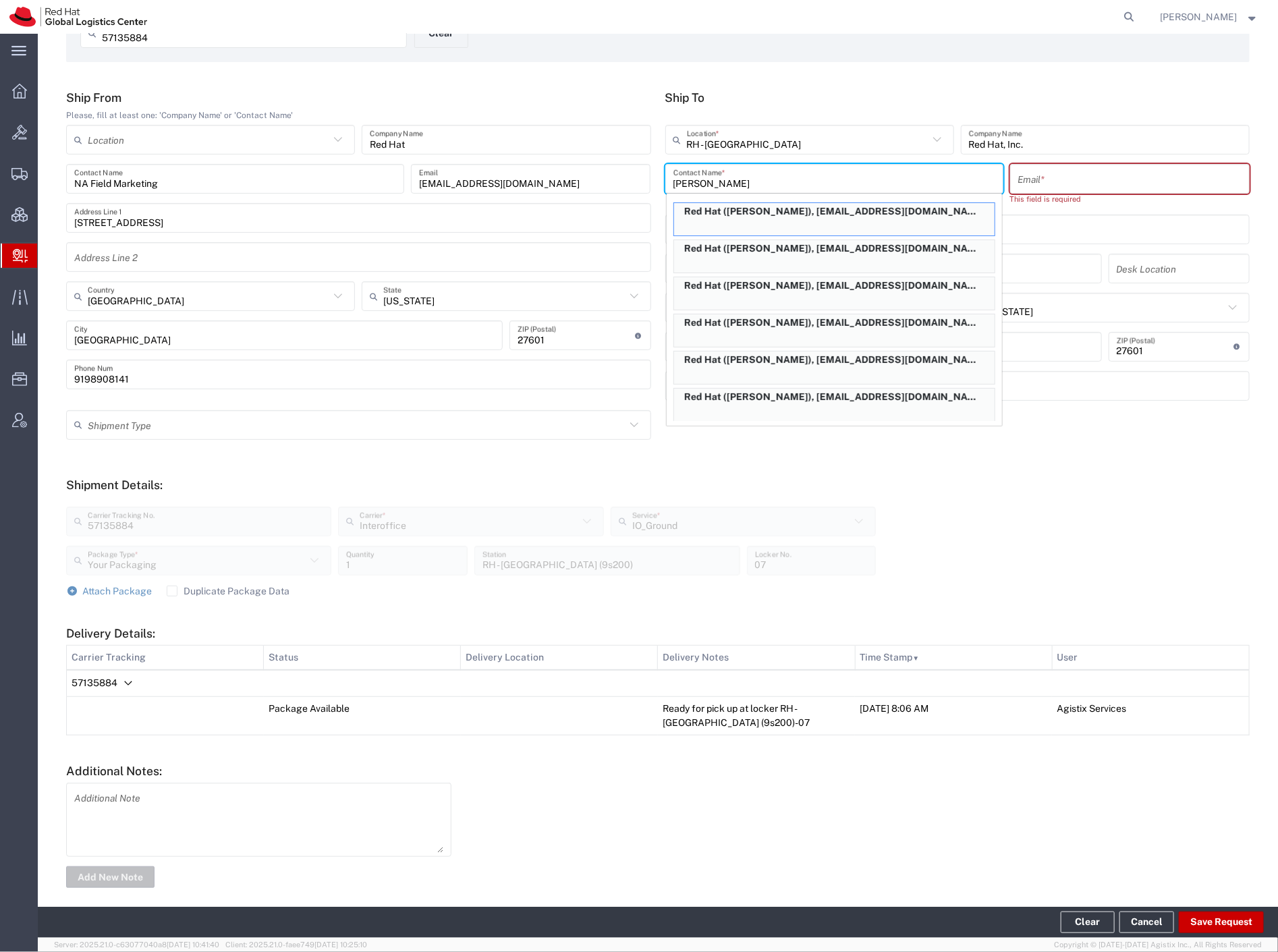
type input "[PERSON_NAME]"
click at [1099, 183] on input "text" at bounding box center [1130, 180] width 223 height 24
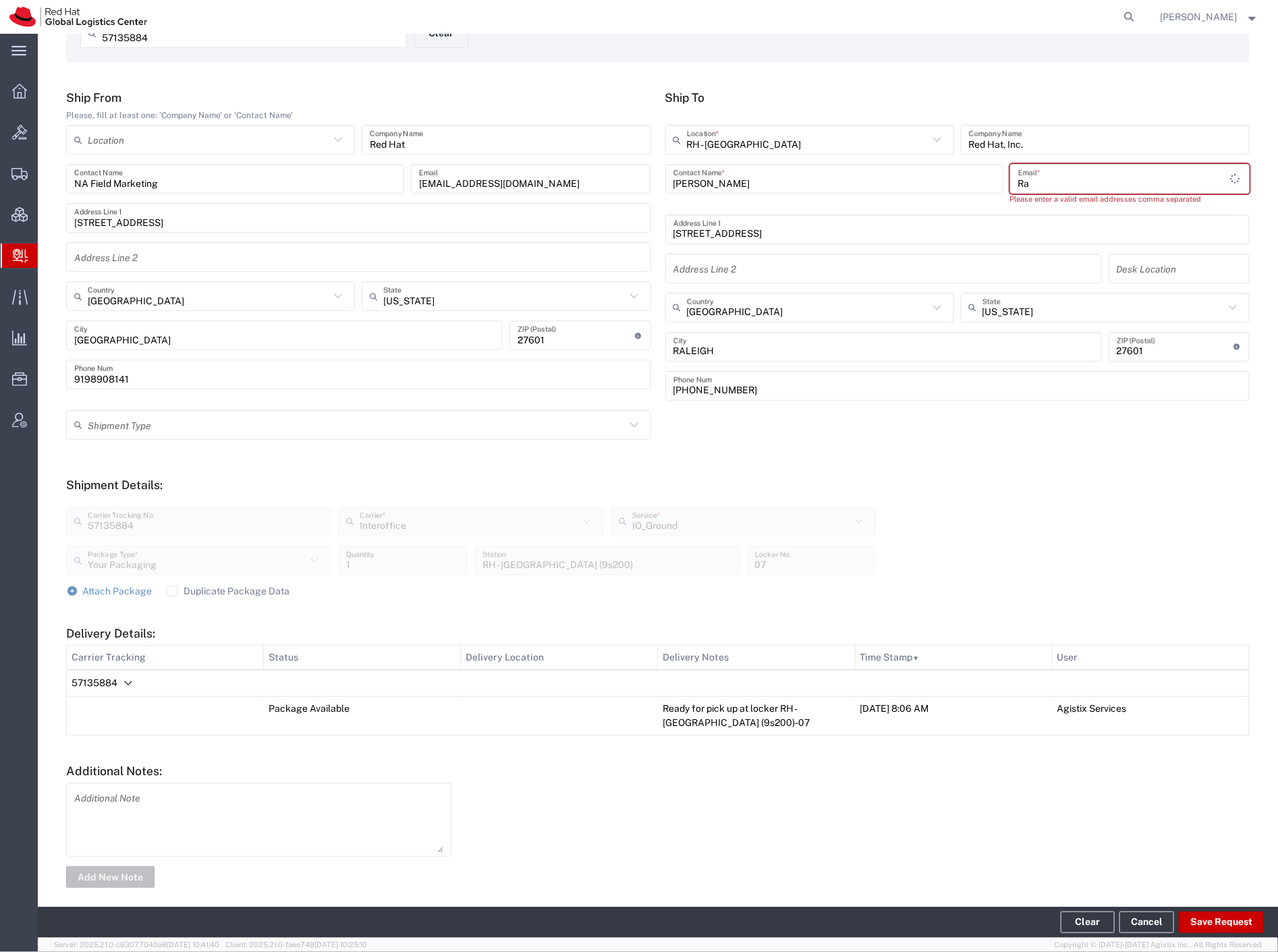
type input "R"
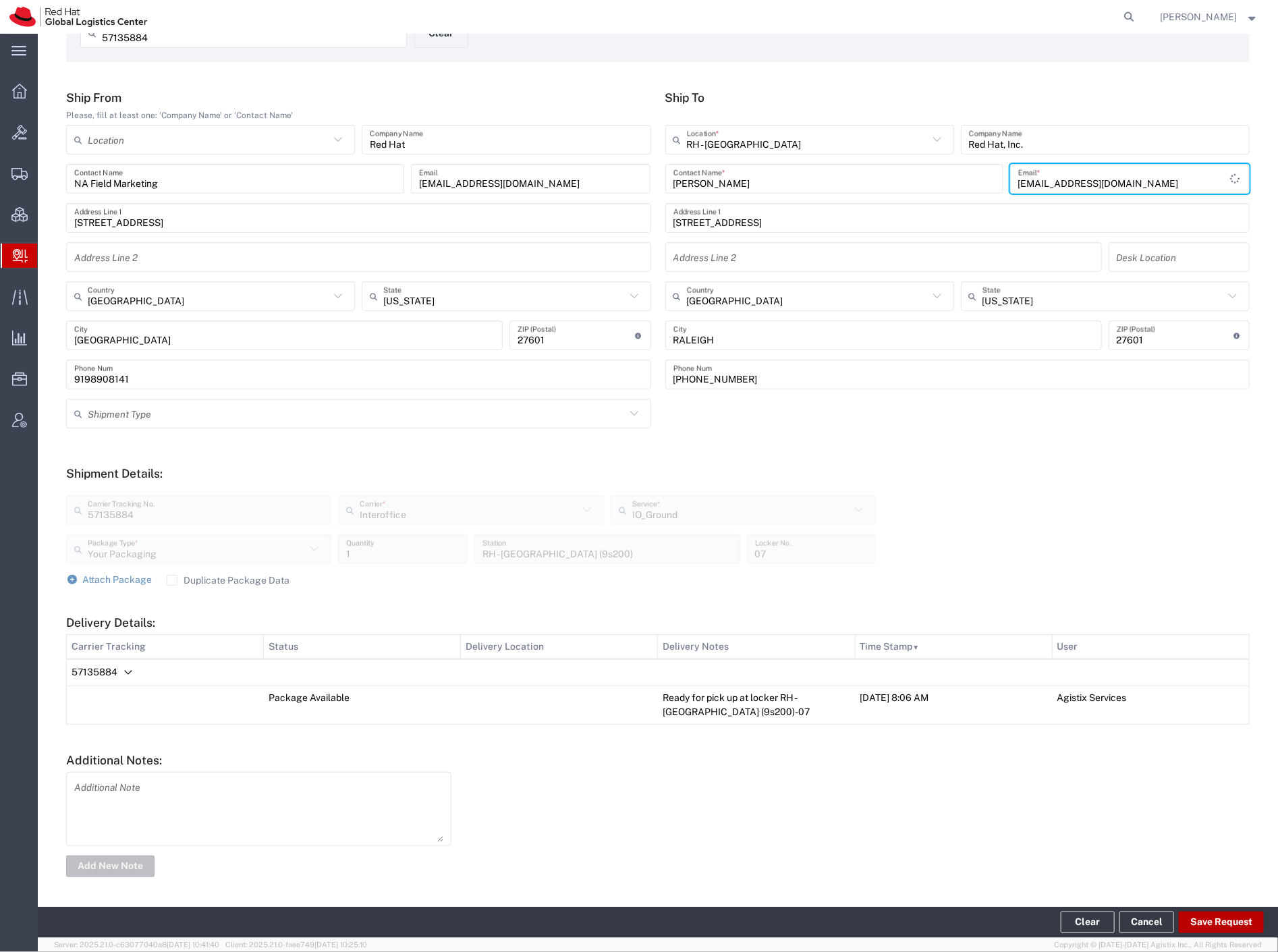
type input "[EMAIL_ADDRESS][DOMAIN_NAME]"
click at [1211, 913] on button "Save Request" at bounding box center [1221, 922] width 85 height 22
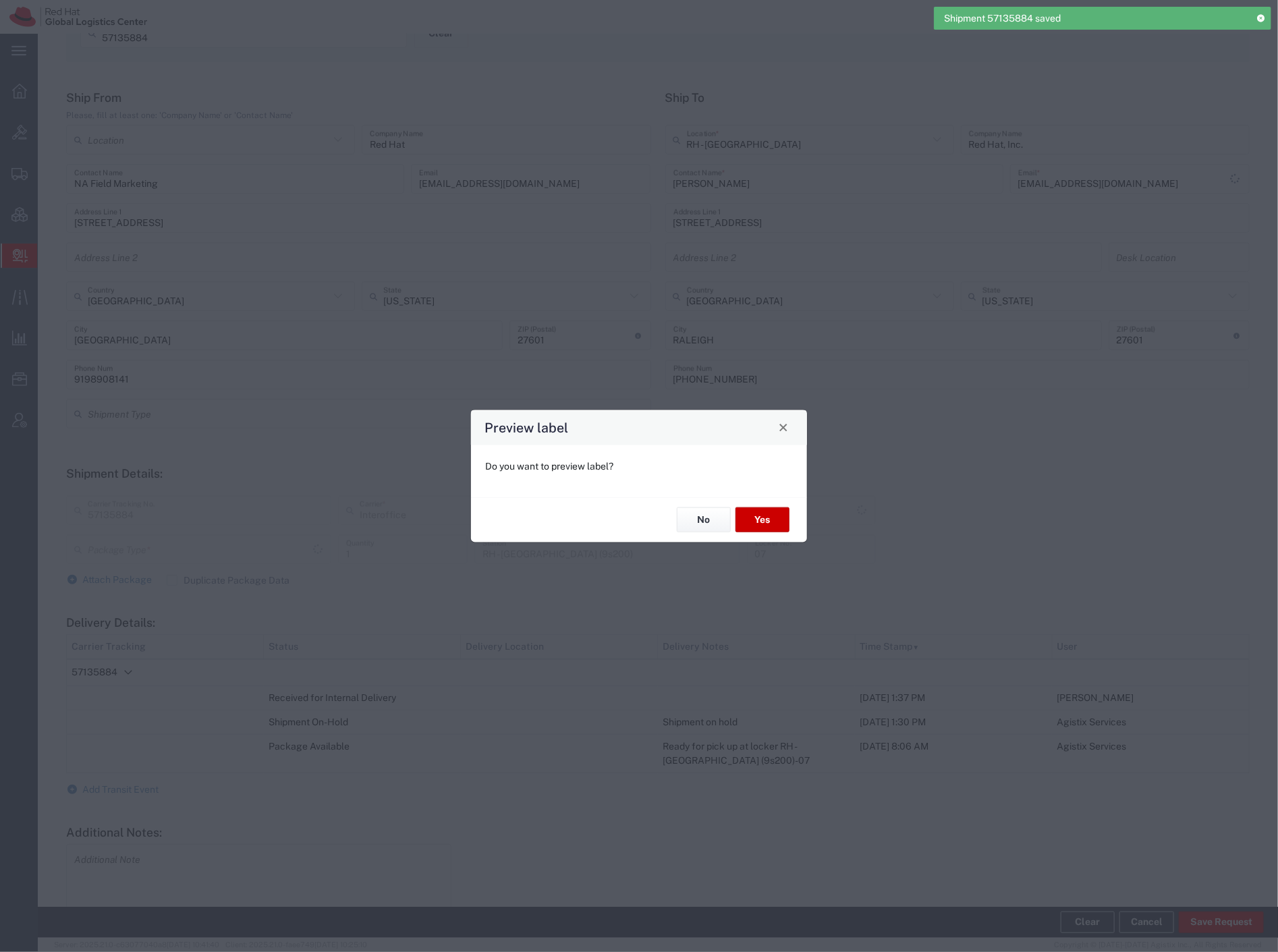
type input "Your Packaging"
type input "IO_Ground"
click at [707, 521] on button "No" at bounding box center [703, 520] width 54 height 25
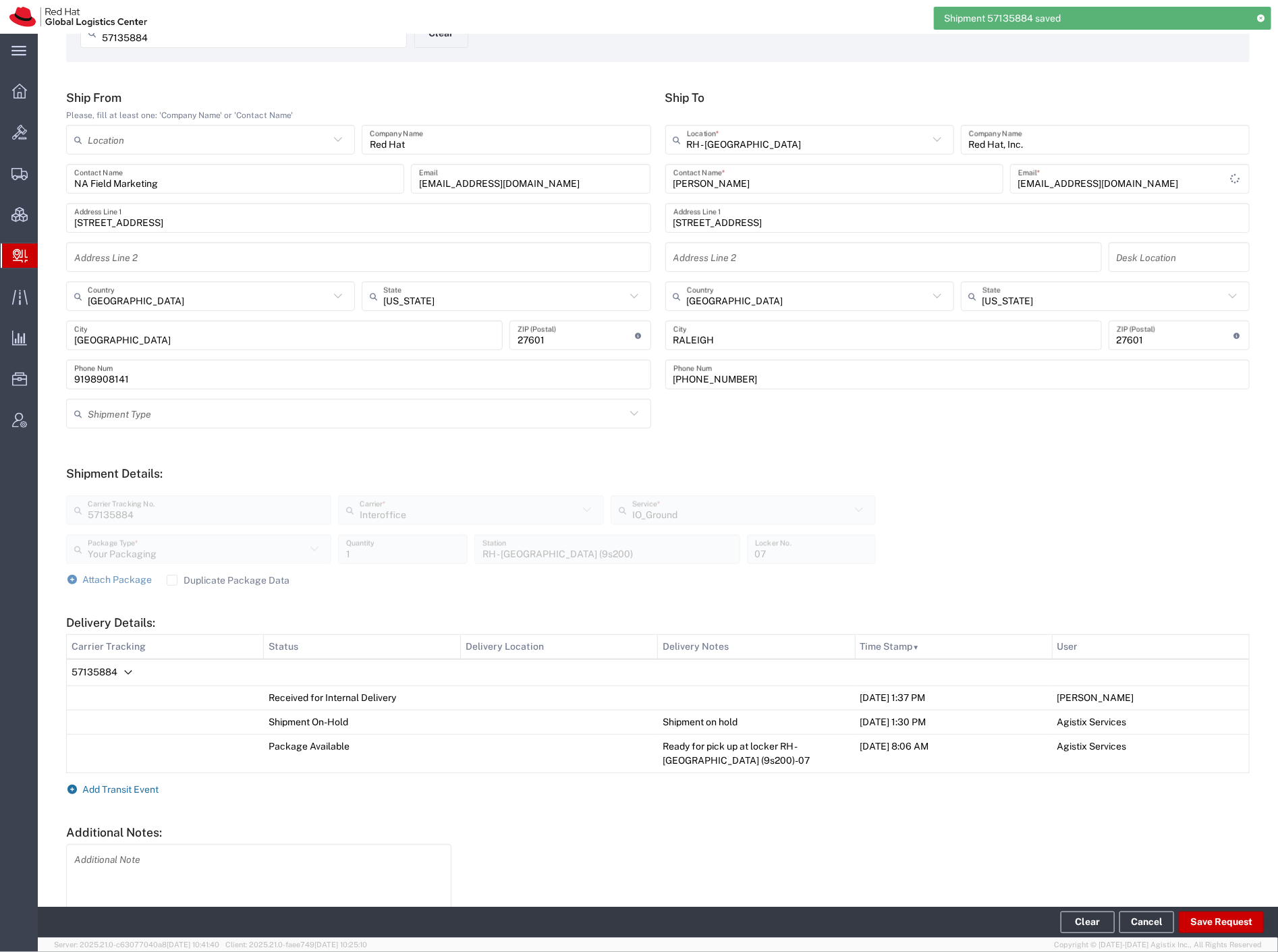
click at [131, 784] on span "Add Transit Event" at bounding box center [121, 790] width 76 height 10
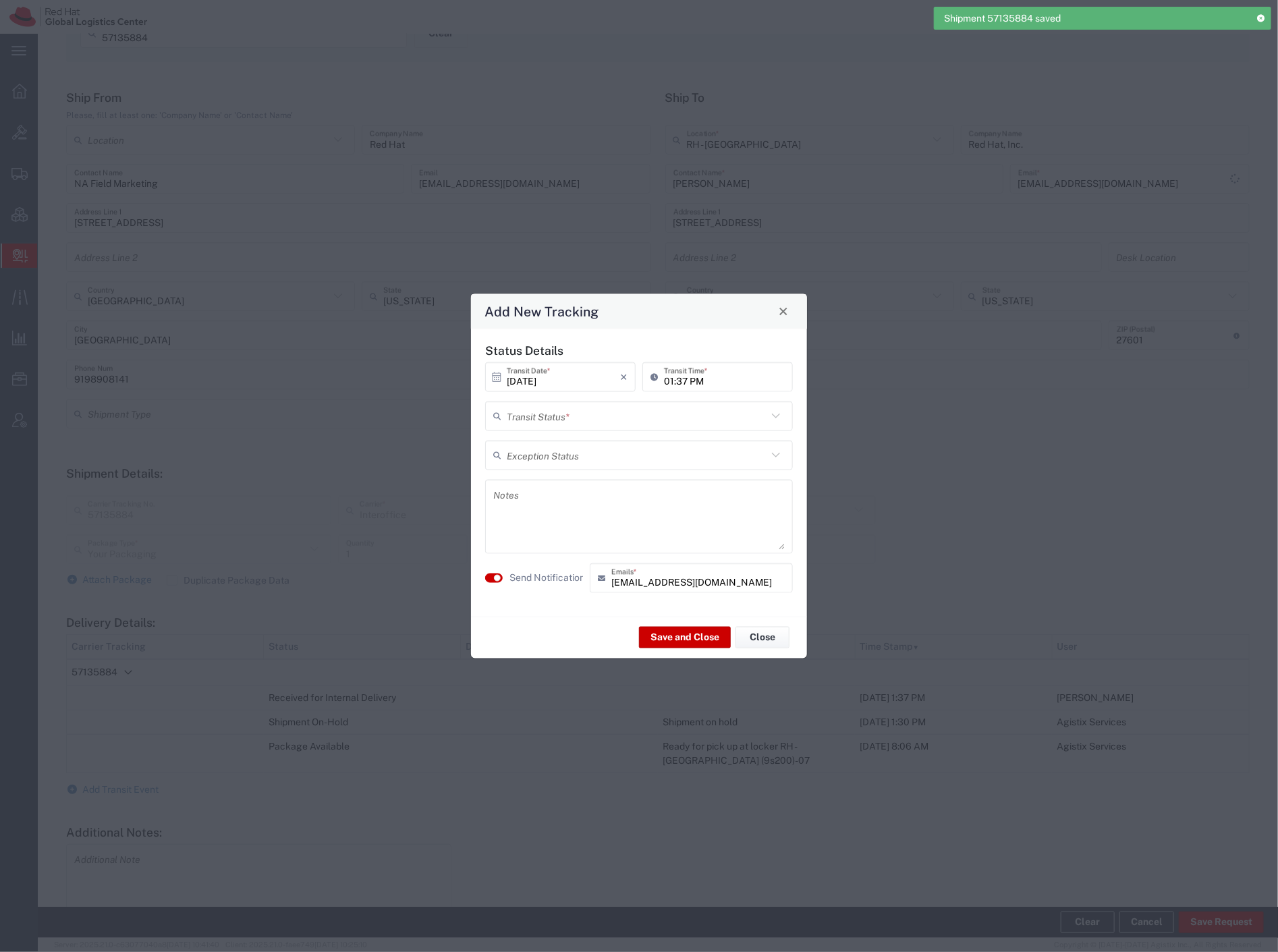
click at [629, 419] on input "text" at bounding box center [637, 416] width 261 height 24
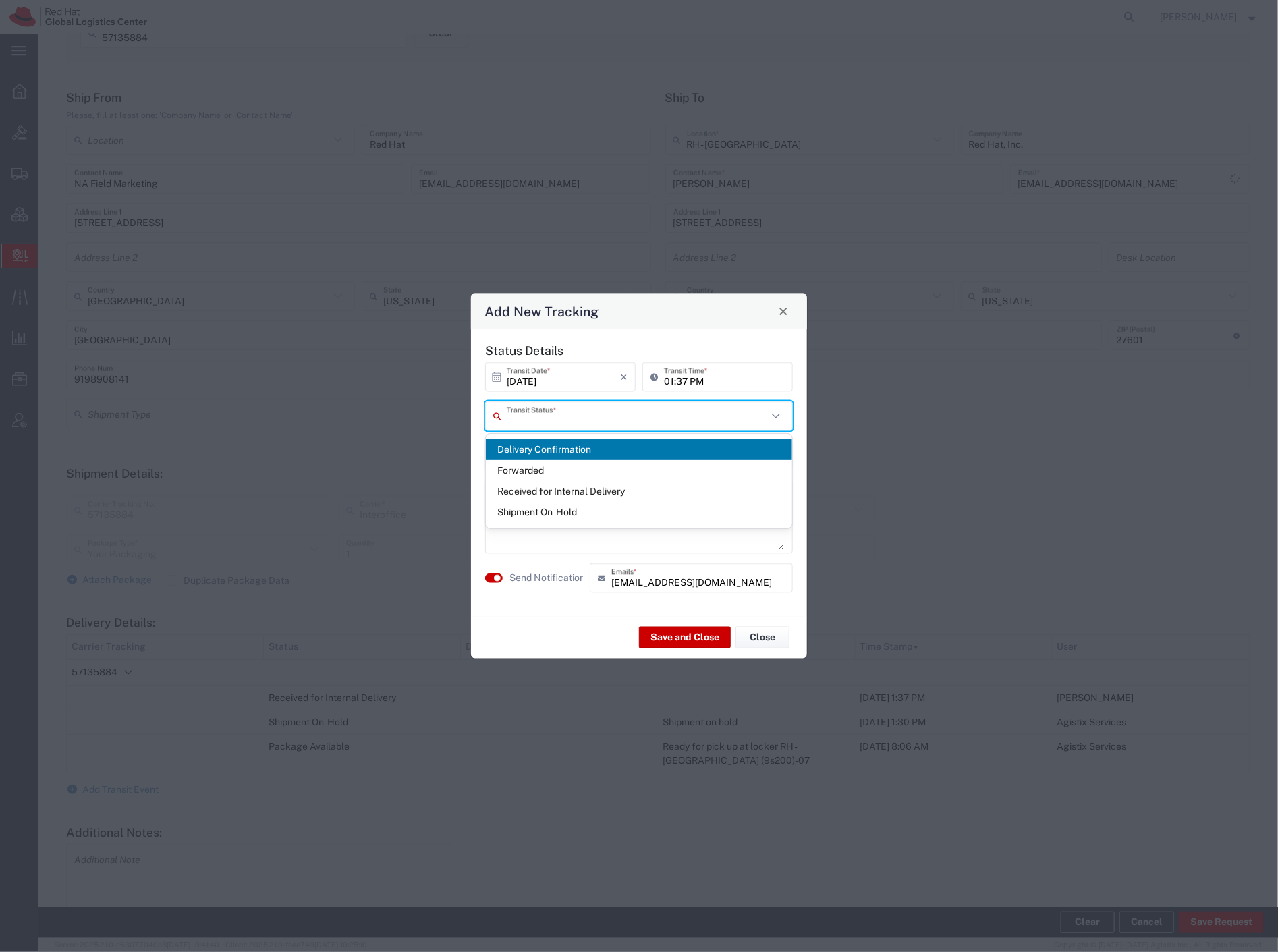
click at [632, 445] on span "Delivery Confirmation" at bounding box center [638, 450] width 306 height 21
type input "Delivery Confirmation"
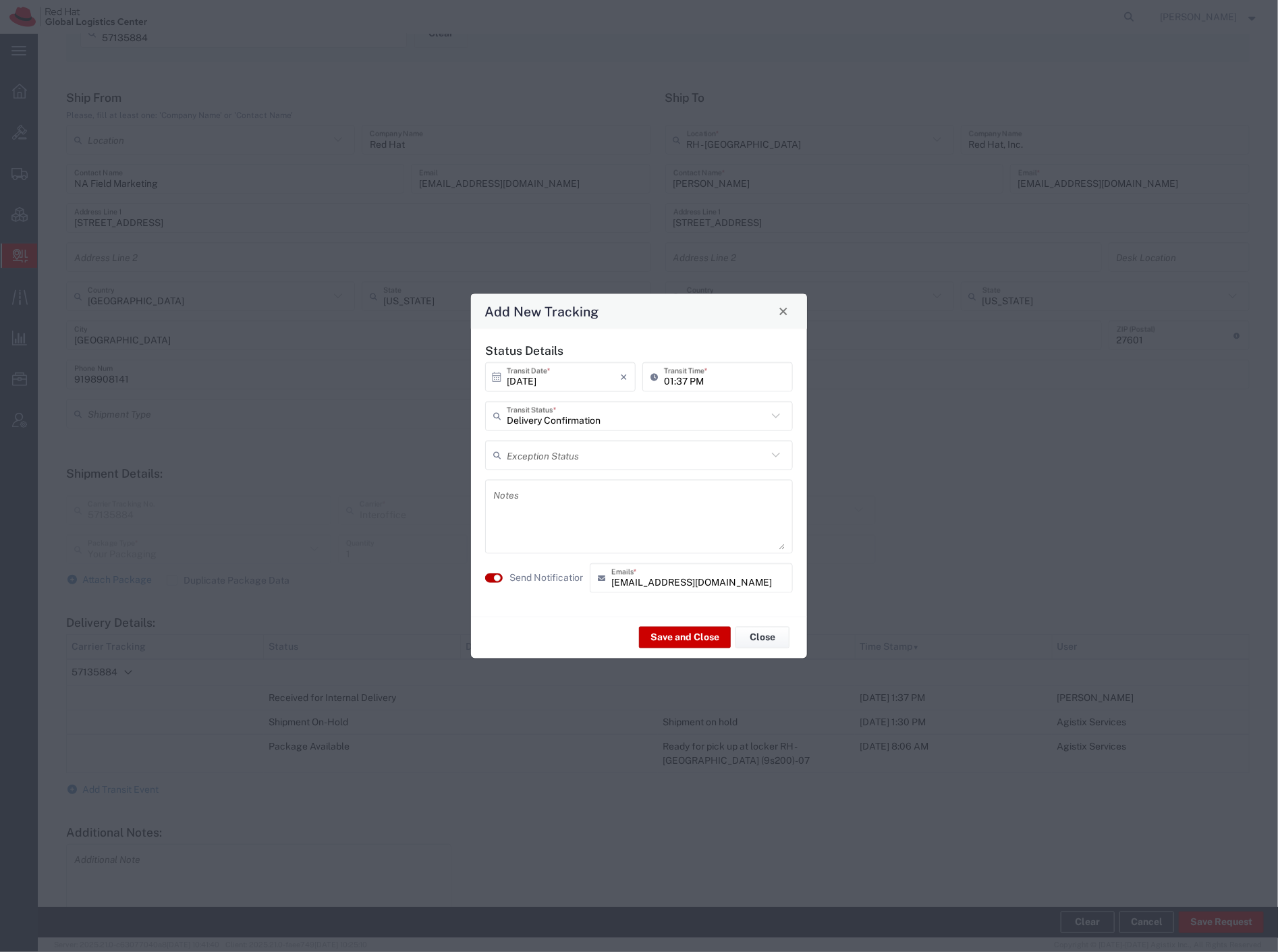
click at [492, 577] on button "button" at bounding box center [494, 577] width 18 height 10
click at [671, 632] on button "Save and Close" at bounding box center [684, 637] width 92 height 22
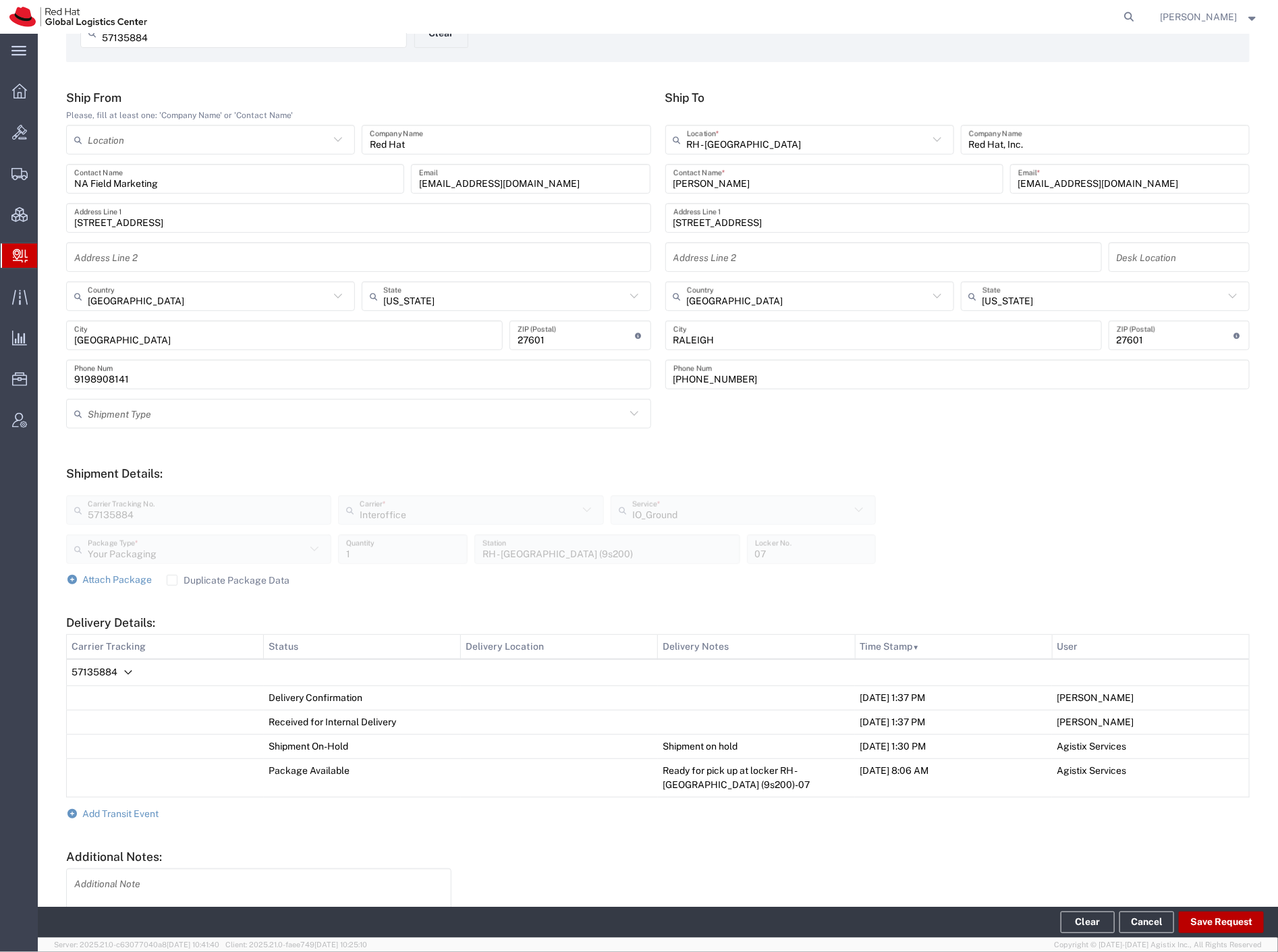
click at [1216, 921] on button "Save Request" at bounding box center [1221, 922] width 85 height 22
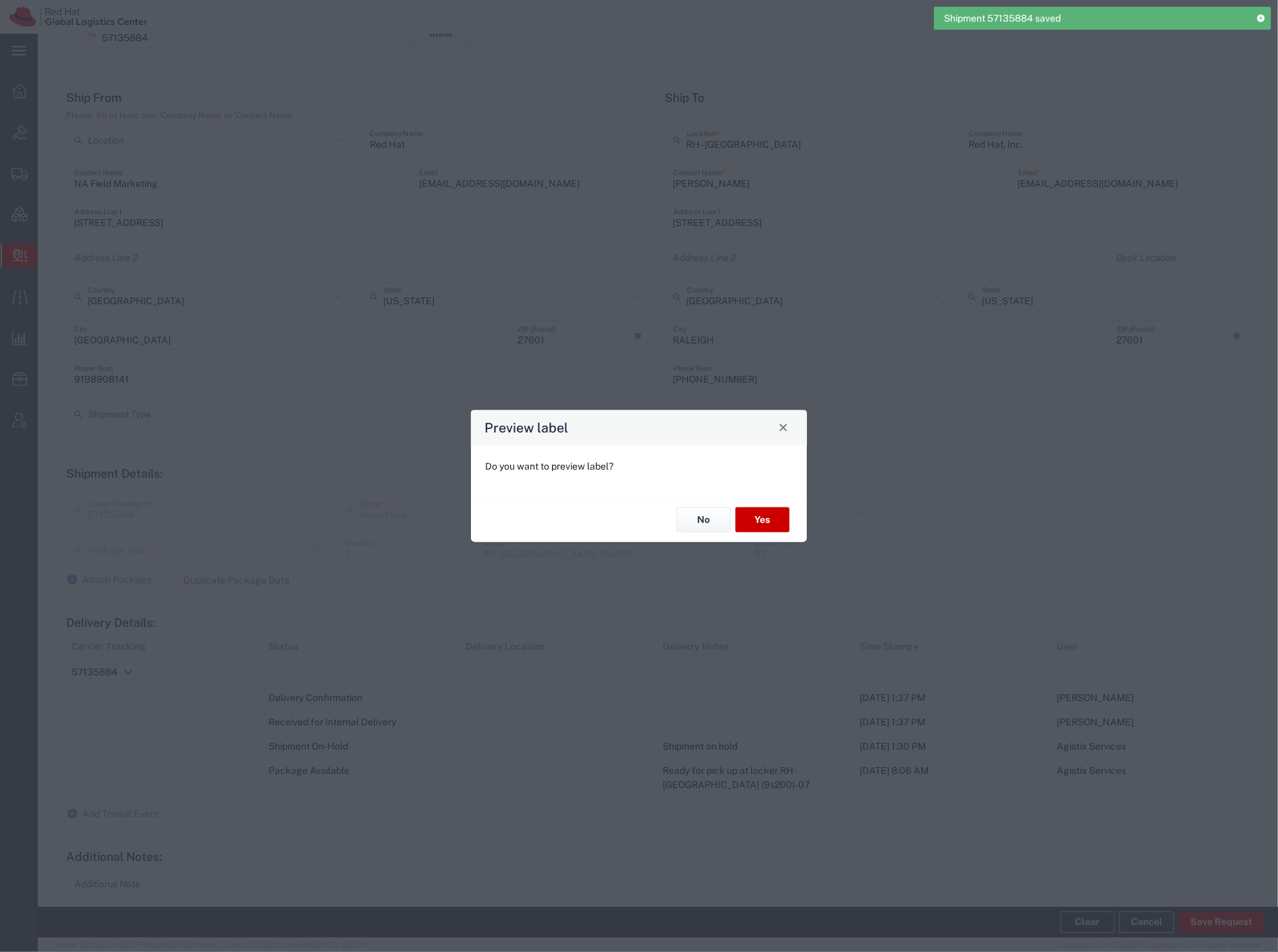
type input "IO_Ground"
type input "Your Packaging"
click at [691, 518] on button "No" at bounding box center [703, 520] width 54 height 25
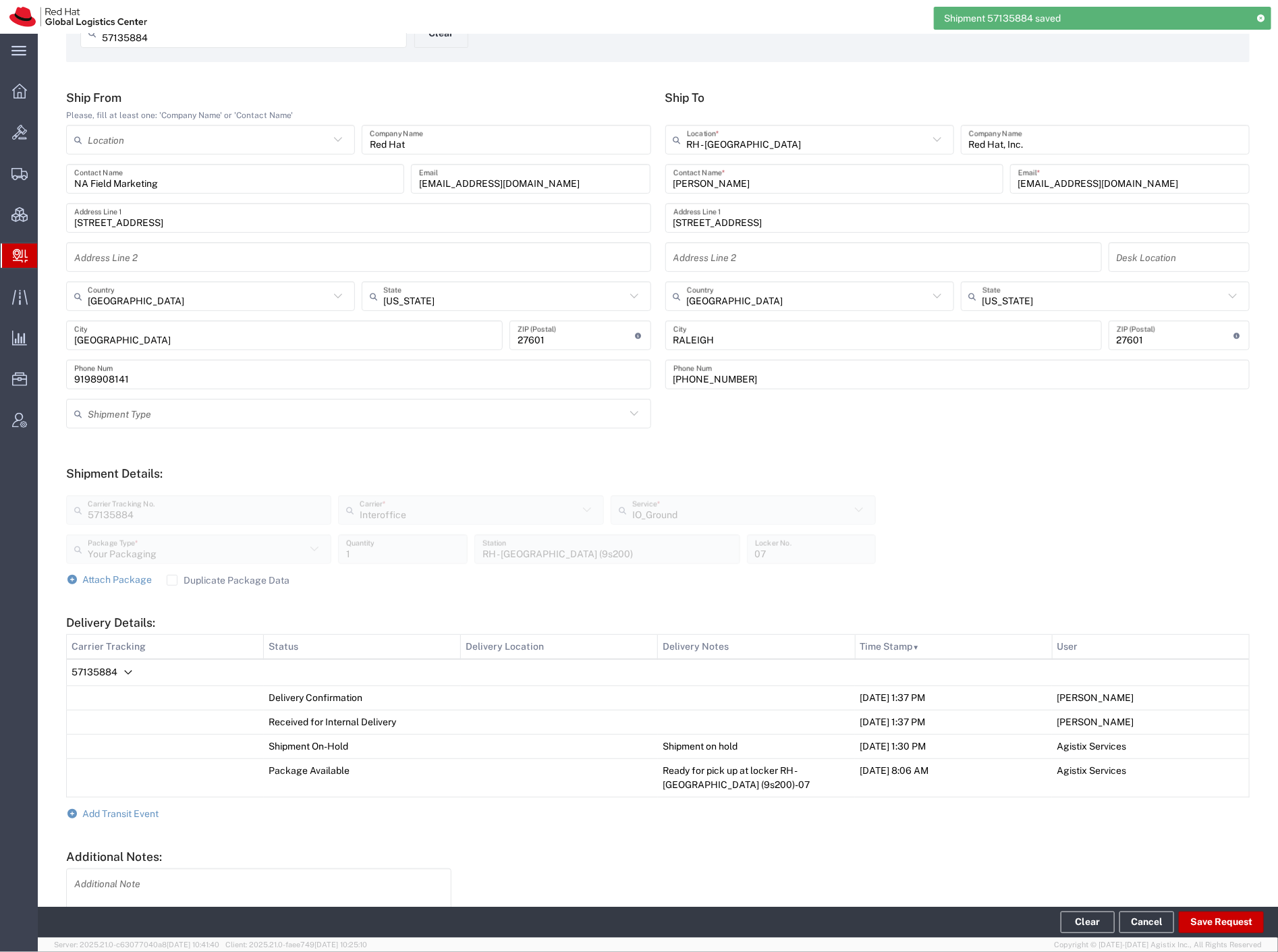
click at [1101, 910] on footer "Clear Cancel Save Request" at bounding box center [658, 922] width 1240 height 31
click at [1091, 913] on button "Clear" at bounding box center [1087, 922] width 54 height 22
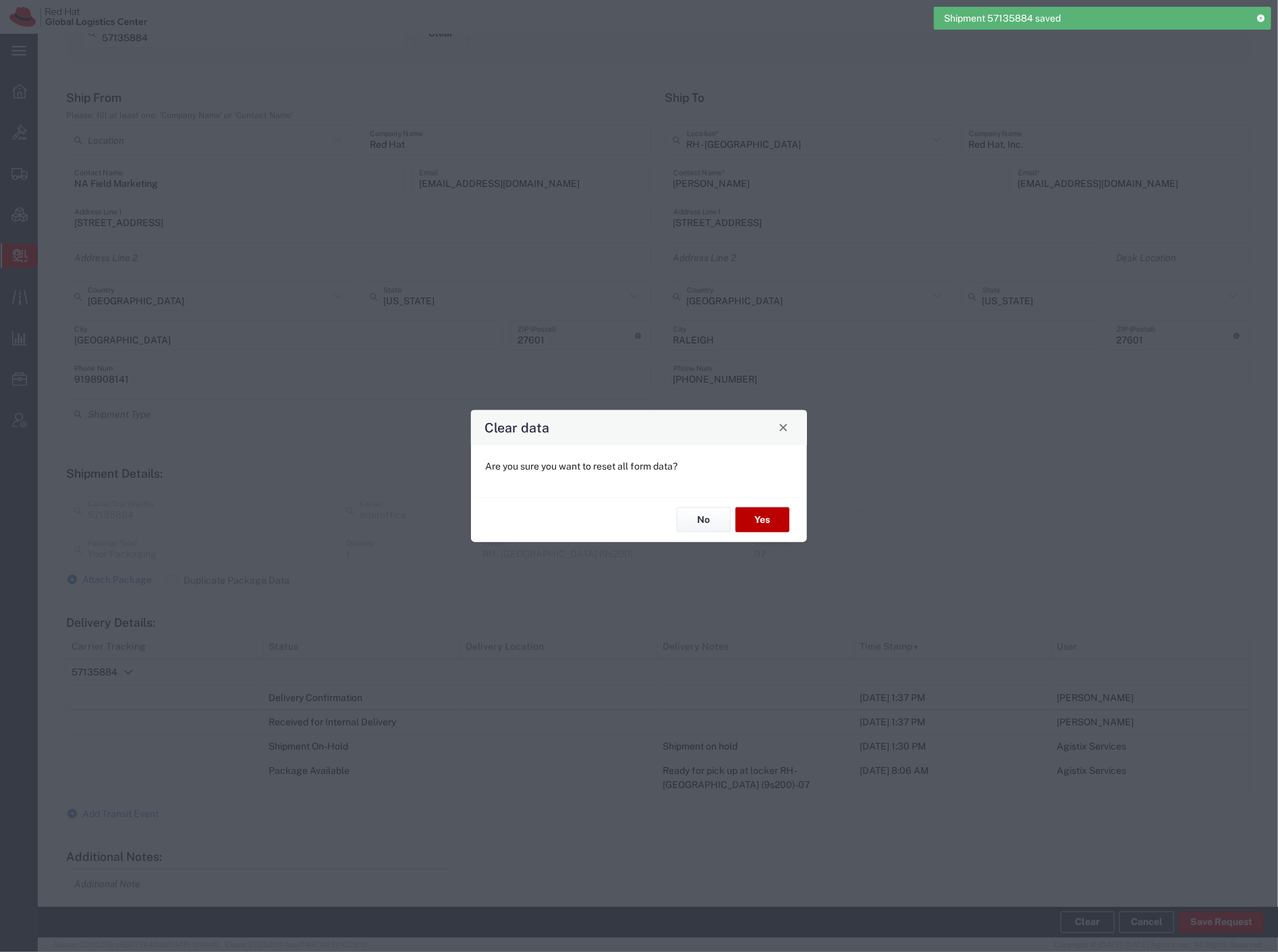
click at [749, 515] on button "Yes" at bounding box center [762, 520] width 54 height 25
